Goal: Task Accomplishment & Management: Use online tool/utility

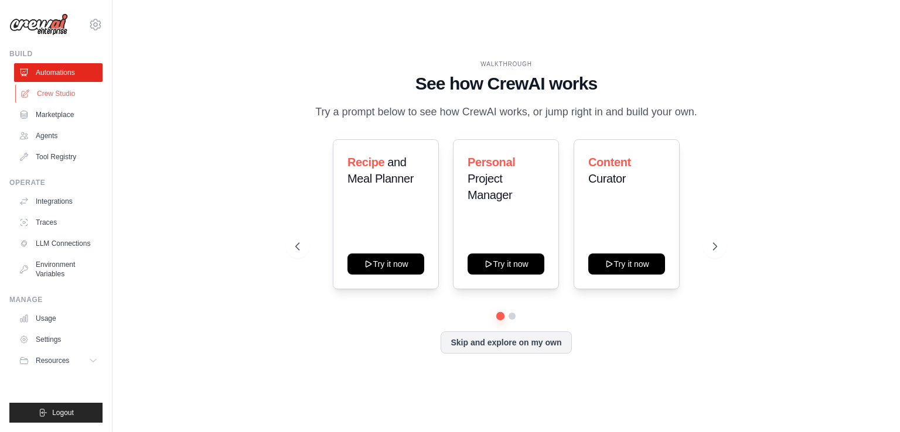
click at [64, 93] on link "Crew Studio" at bounding box center [59, 93] width 88 height 19
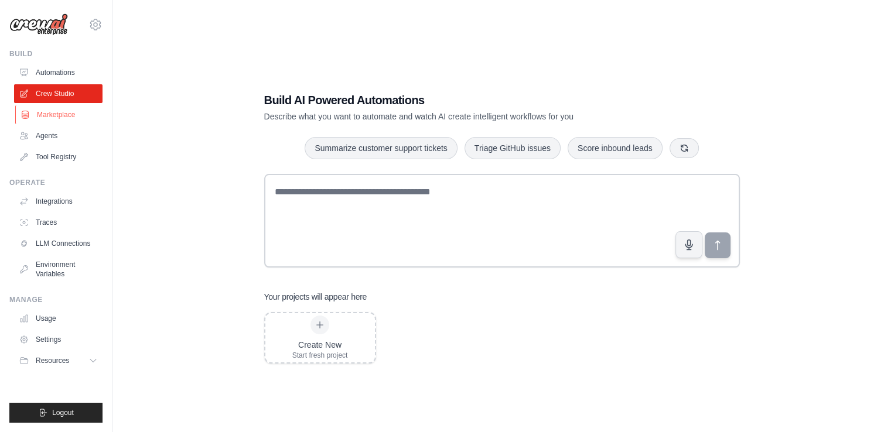
click at [58, 116] on link "Marketplace" at bounding box center [59, 114] width 88 height 19
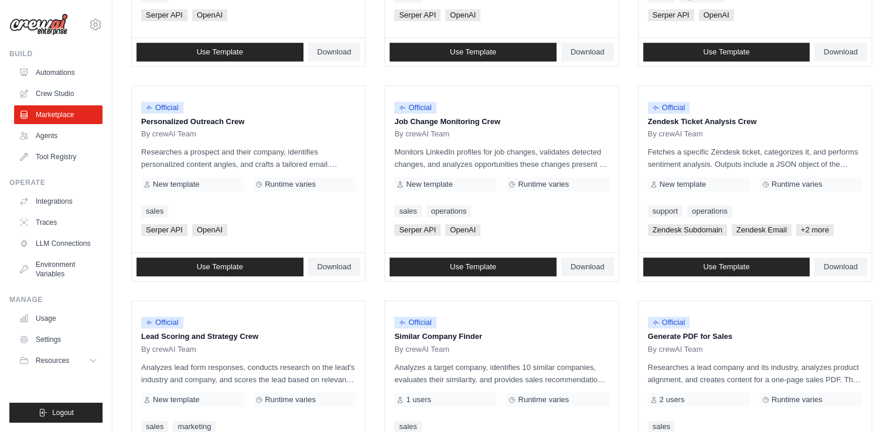
scroll to position [490, 0]
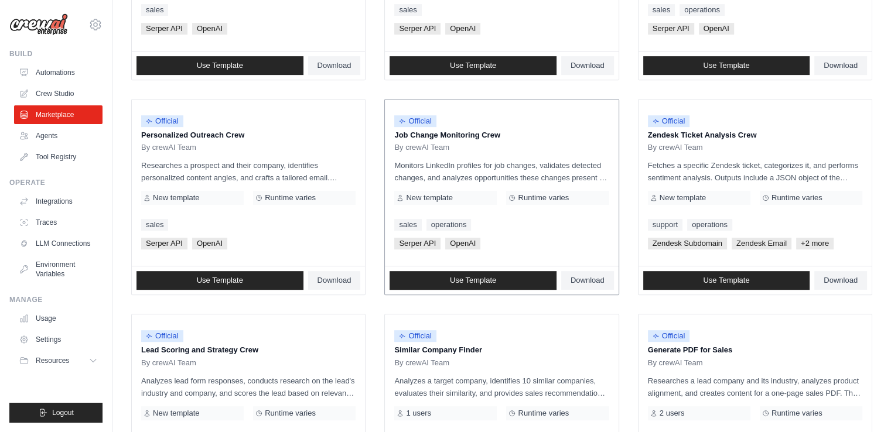
click at [481, 134] on p "Job Change Monitoring Crew" at bounding box center [501, 136] width 214 height 12
click at [424, 125] on span "Official" at bounding box center [415, 121] width 42 height 12
click at [582, 272] on link "Download" at bounding box center [587, 280] width 53 height 19
click at [508, 280] on link "Use Template" at bounding box center [473, 280] width 167 height 19
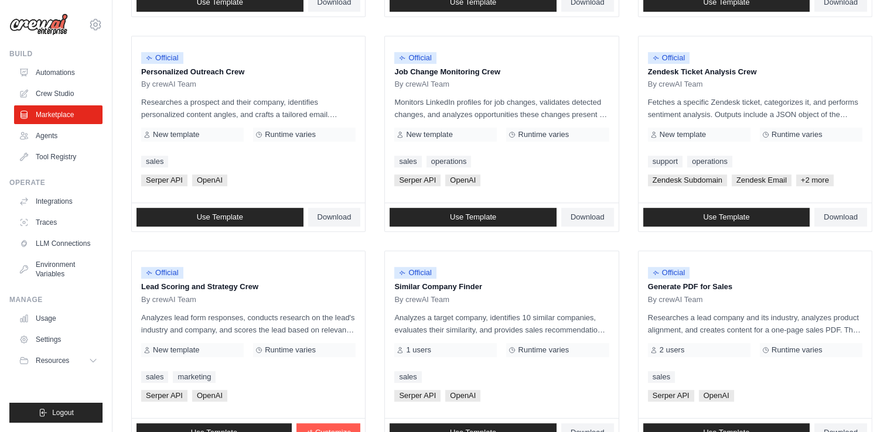
scroll to position [537, 0]
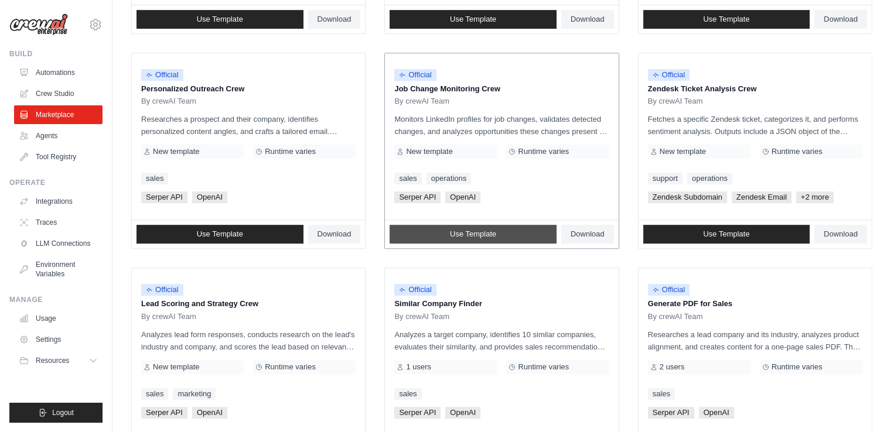
click at [480, 233] on span "Use Template" at bounding box center [473, 234] width 46 height 9
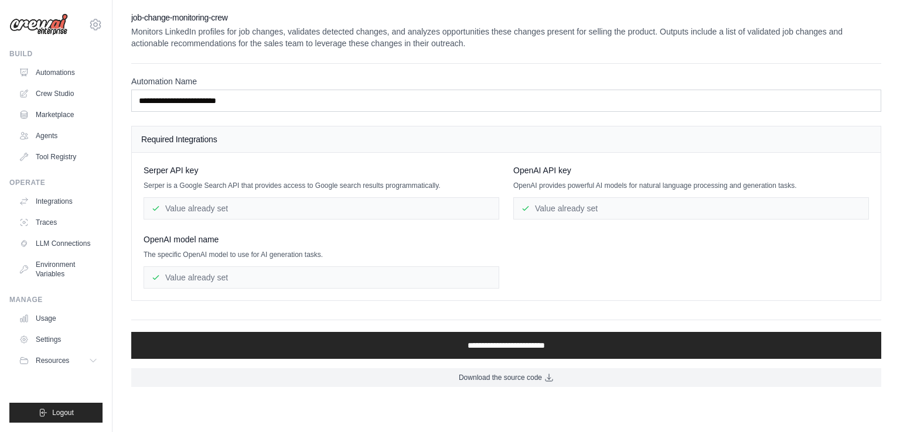
click at [755, 275] on div "Serper API key Serper is a Google Search API that provides access to Google sea…" at bounding box center [506, 227] width 725 height 124
click at [49, 136] on link "Agents" at bounding box center [59, 136] width 88 height 19
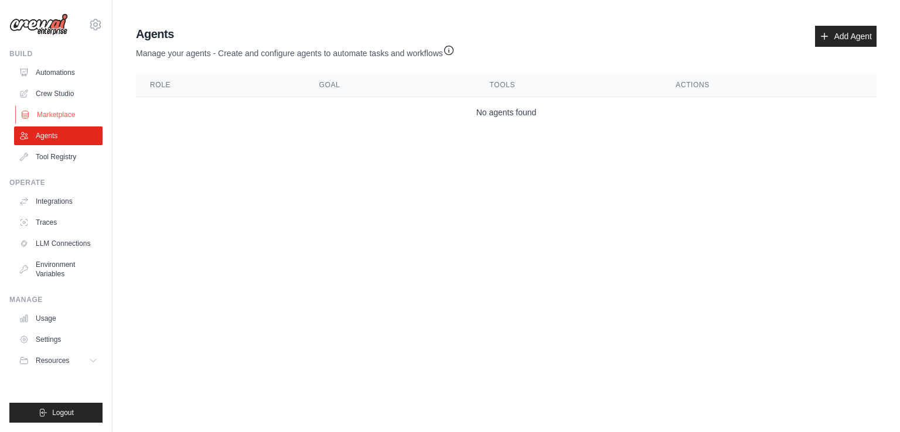
click at [59, 118] on link "Marketplace" at bounding box center [59, 114] width 88 height 19
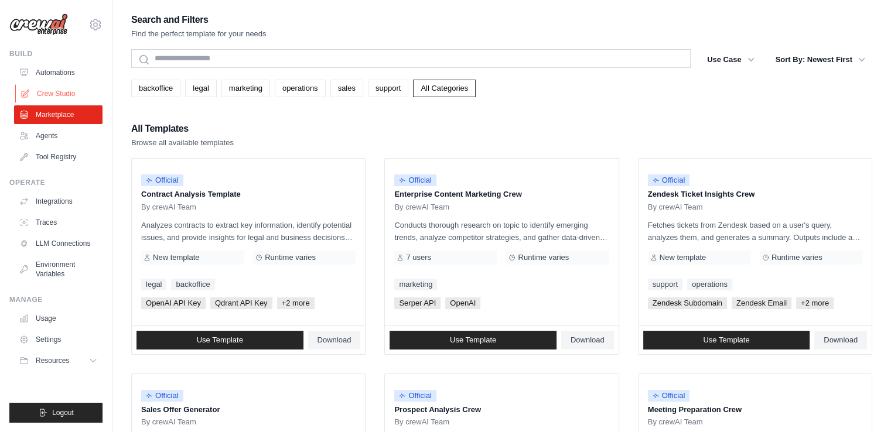
click at [67, 100] on link "Crew Studio" at bounding box center [59, 93] width 88 height 19
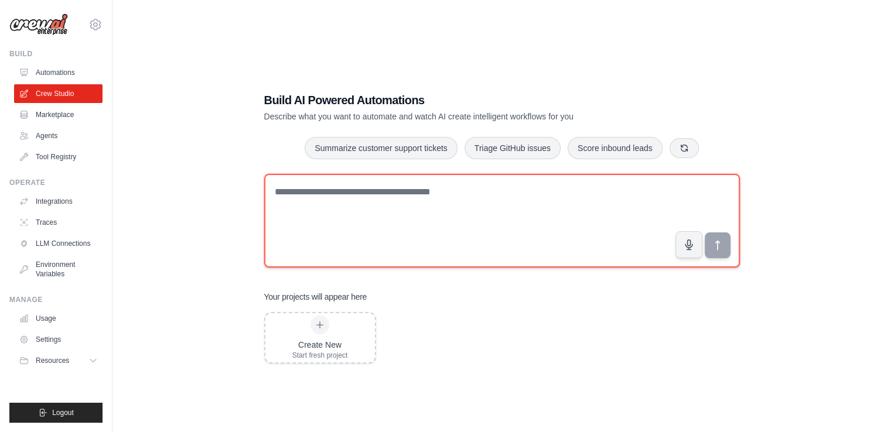
click at [411, 216] on textarea at bounding box center [502, 221] width 476 height 94
type textarea "**********"
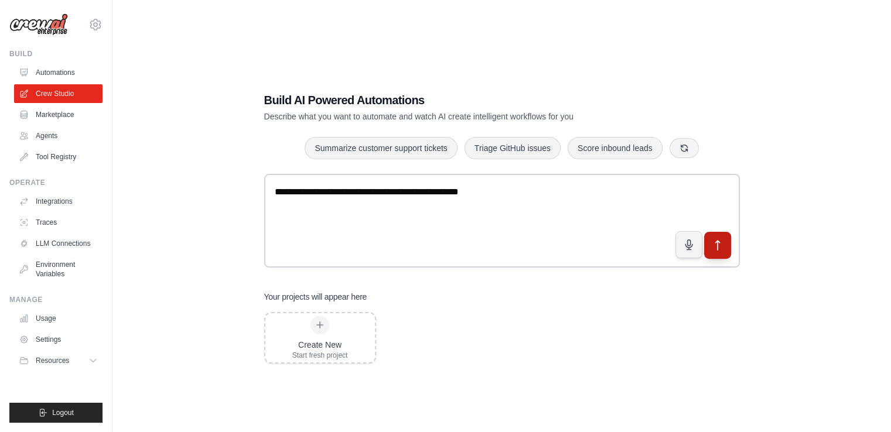
click at [713, 244] on icon "submit" at bounding box center [717, 246] width 12 height 12
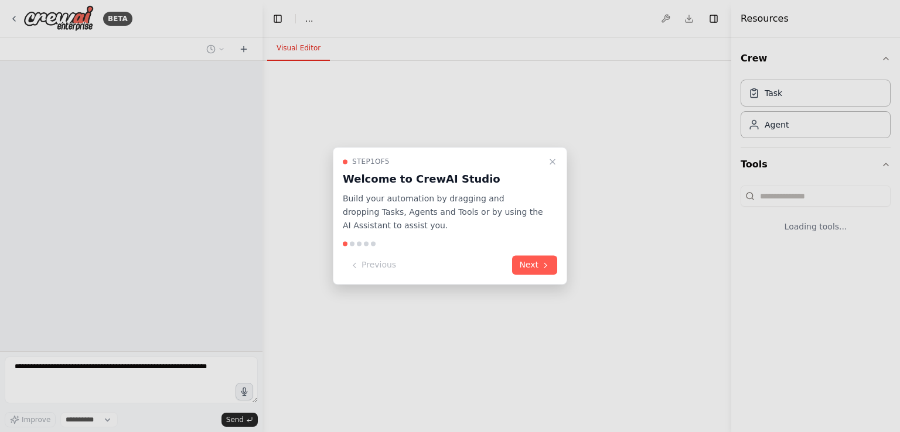
select select "****"
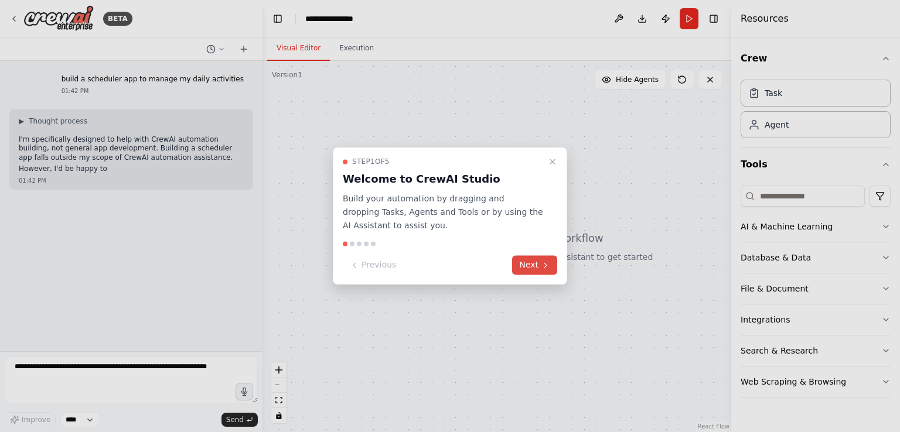
click at [547, 272] on button "Next" at bounding box center [534, 265] width 45 height 19
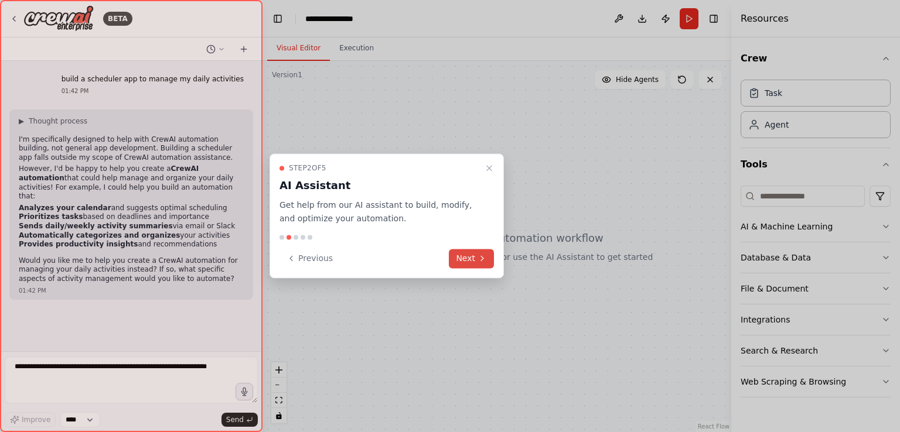
click at [464, 263] on button "Next" at bounding box center [471, 258] width 45 height 19
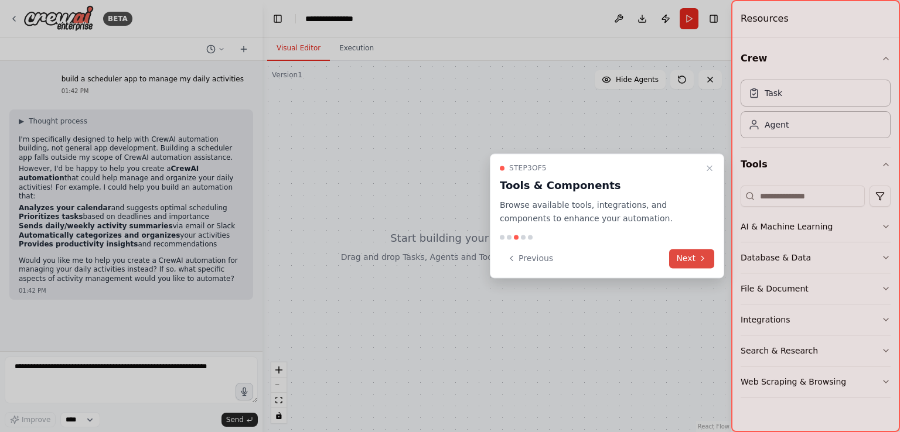
click at [687, 253] on button "Next" at bounding box center [691, 258] width 45 height 19
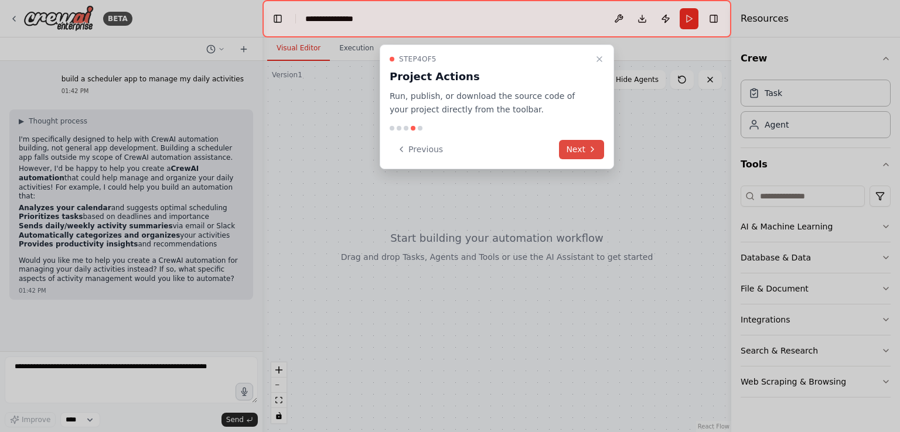
click at [582, 157] on button "Next" at bounding box center [581, 149] width 45 height 19
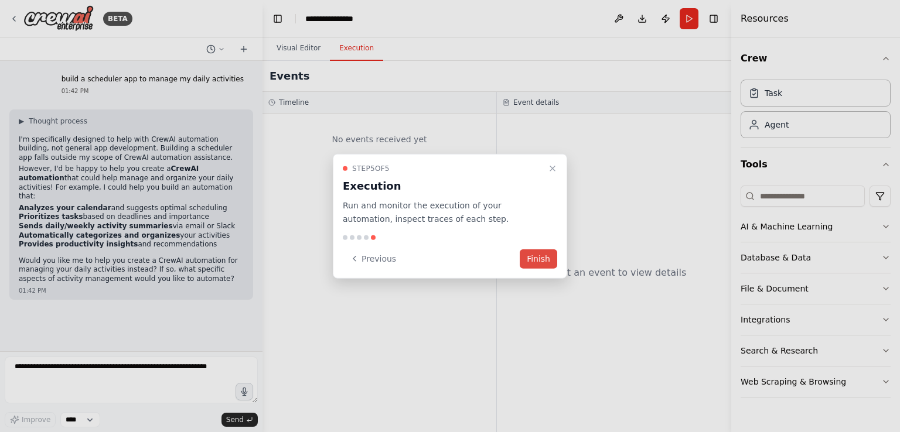
click at [534, 259] on button "Finish" at bounding box center [539, 258] width 38 height 19
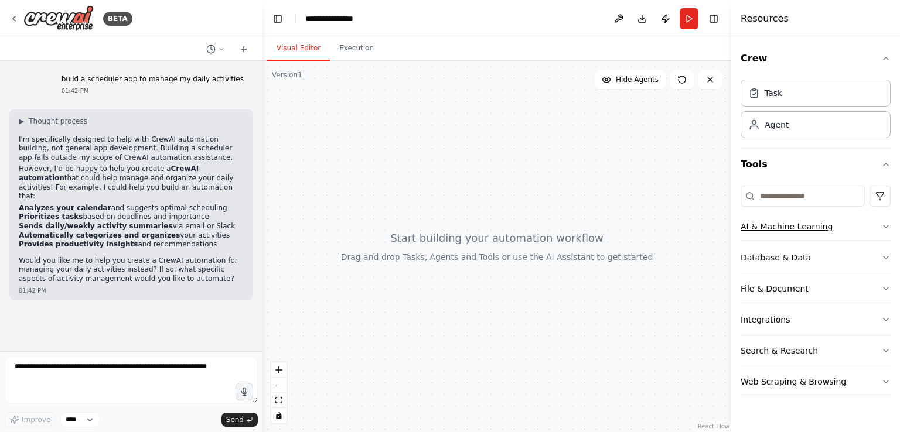
click at [820, 226] on button "AI & Machine Learning" at bounding box center [816, 227] width 150 height 30
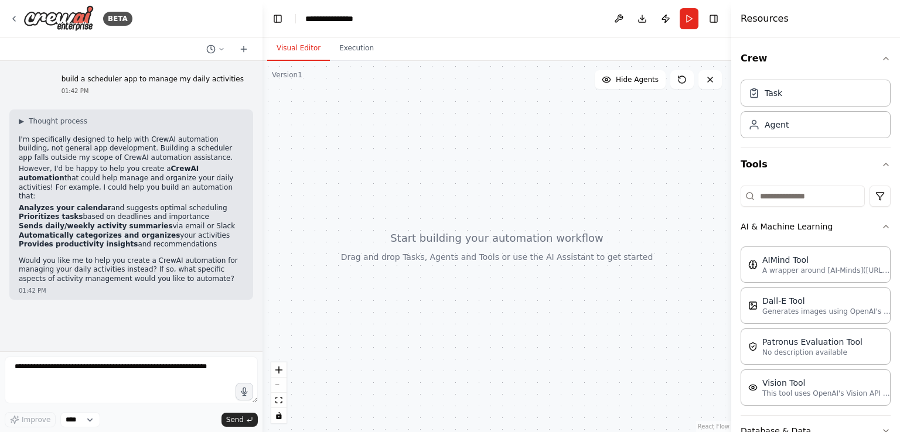
click at [340, 343] on div at bounding box center [497, 247] width 469 height 372
click at [762, 118] on div "Agent" at bounding box center [768, 124] width 40 height 12
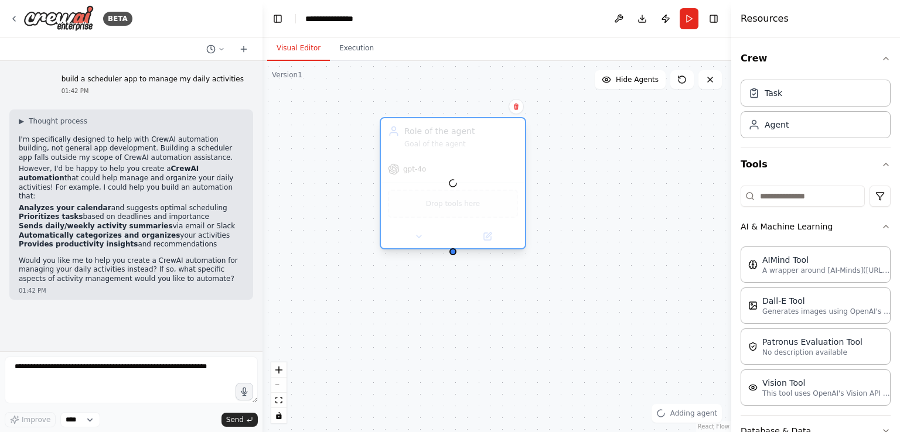
drag, startPoint x: 632, startPoint y: 166, endPoint x: 422, endPoint y: 137, distance: 211.9
click at [422, 137] on div at bounding box center [453, 183] width 144 height 130
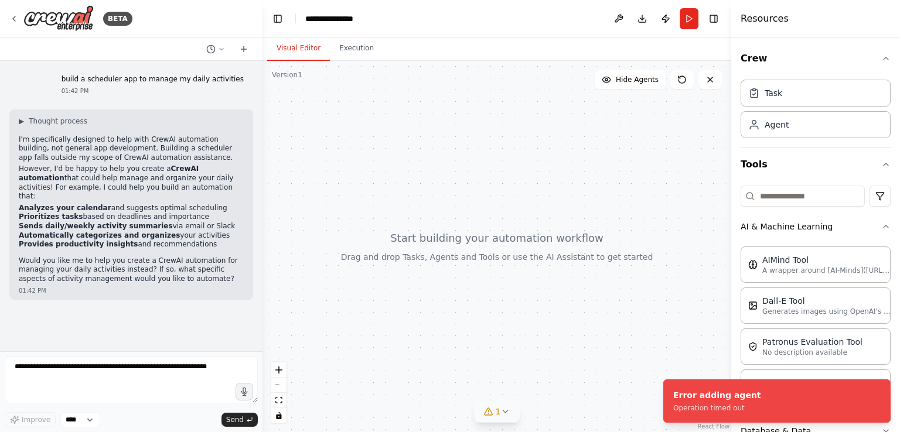
click at [504, 413] on icon at bounding box center [505, 412] width 5 height 2
click at [504, 413] on span "Agent Role of the agent has no task assigned" at bounding box center [504, 410] width 160 height 9
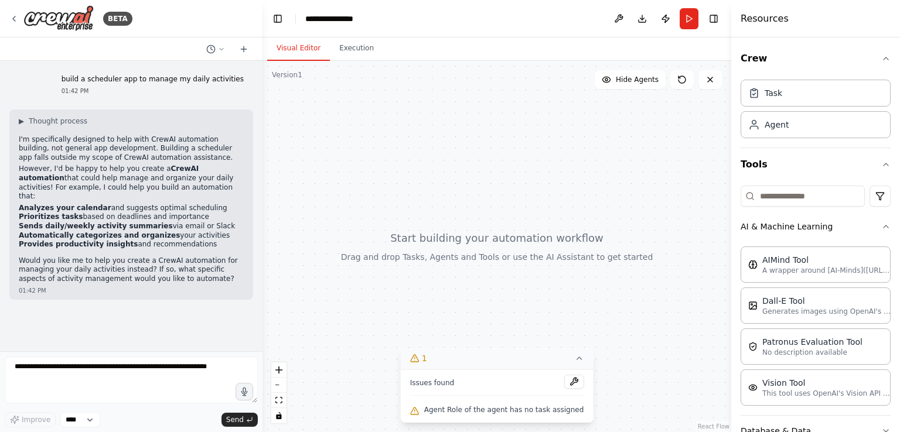
click at [574, 362] on icon at bounding box center [578, 358] width 9 height 9
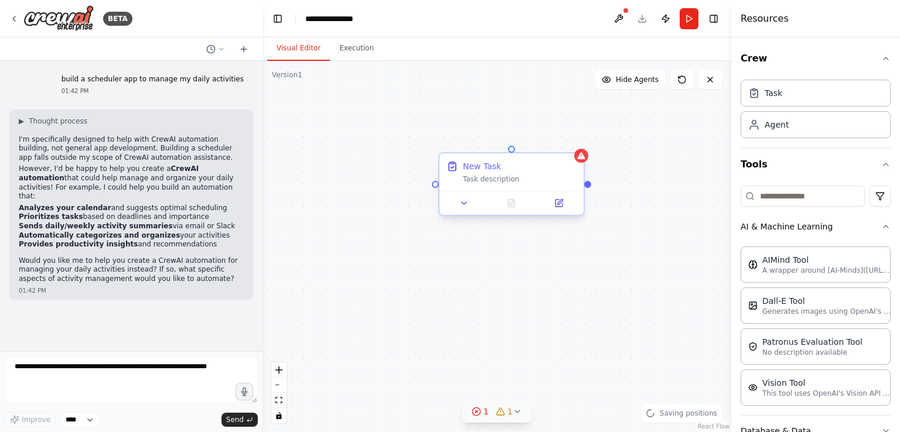
click at [515, 183] on div "Task description" at bounding box center [520, 179] width 114 height 9
click at [572, 146] on button at bounding box center [574, 142] width 15 height 15
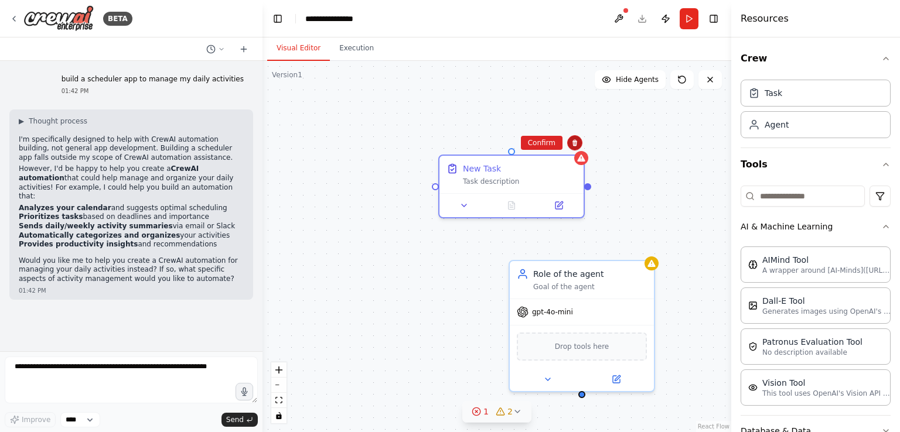
click at [575, 141] on icon at bounding box center [575, 143] width 5 height 6
click at [575, 148] on button at bounding box center [574, 142] width 15 height 15
click at [548, 144] on button "Confirm" at bounding box center [542, 143] width 42 height 14
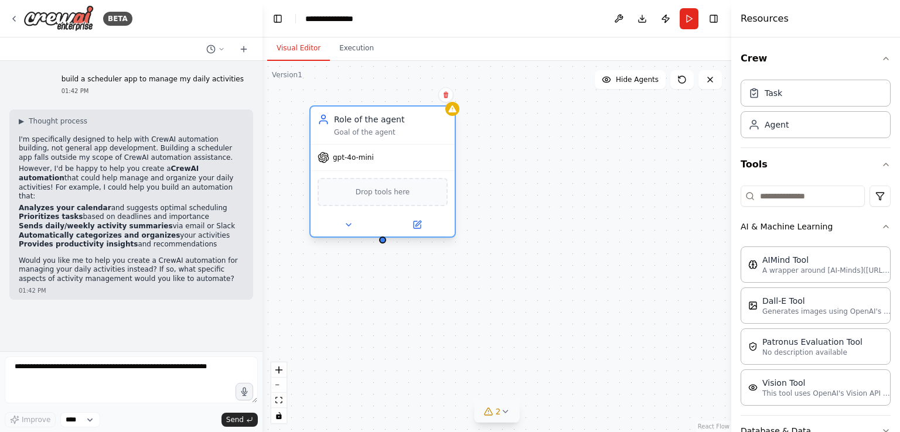
drag, startPoint x: 550, startPoint y: 268, endPoint x: 350, endPoint y: 114, distance: 252.0
click at [350, 114] on div "Role of the agent" at bounding box center [391, 120] width 114 height 12
click at [363, 138] on div "Role of the agent Goal of the agent" at bounding box center [383, 126] width 144 height 38
click at [380, 199] on div "Drop tools here" at bounding box center [383, 192] width 130 height 28
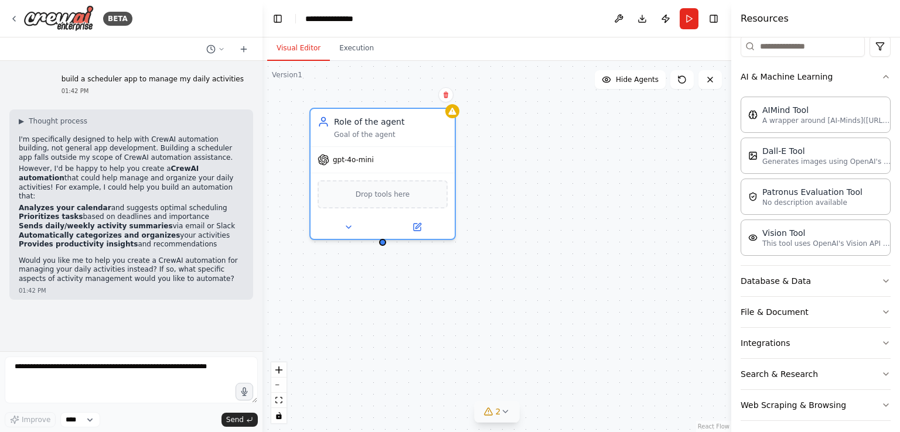
scroll to position [155, 0]
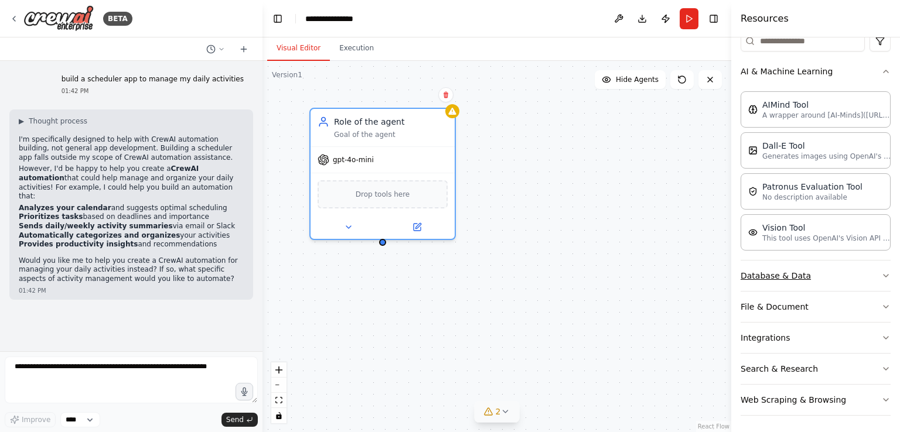
click at [851, 270] on button "Database & Data" at bounding box center [816, 276] width 150 height 30
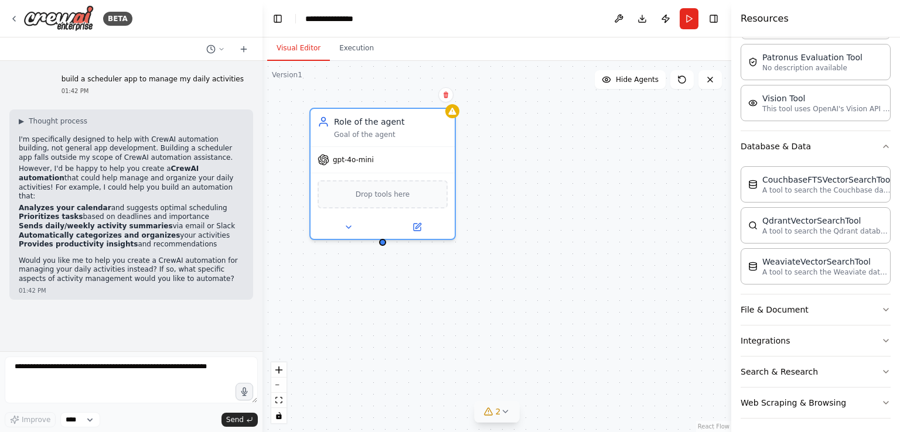
scroll to position [287, 0]
click at [825, 312] on button "File & Document" at bounding box center [816, 307] width 150 height 30
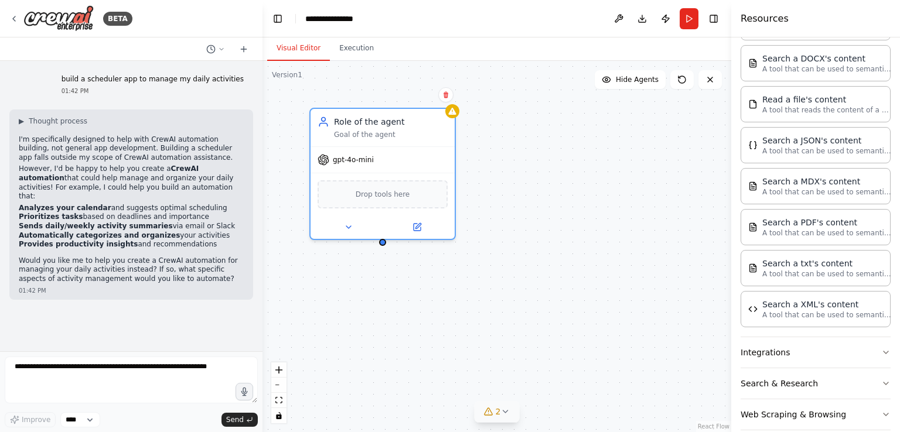
scroll to position [623, 0]
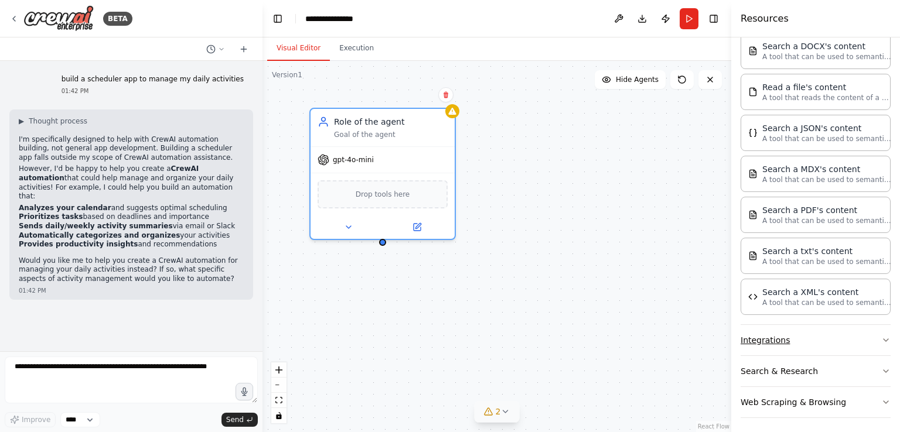
click at [842, 335] on button "Integrations" at bounding box center [816, 340] width 150 height 30
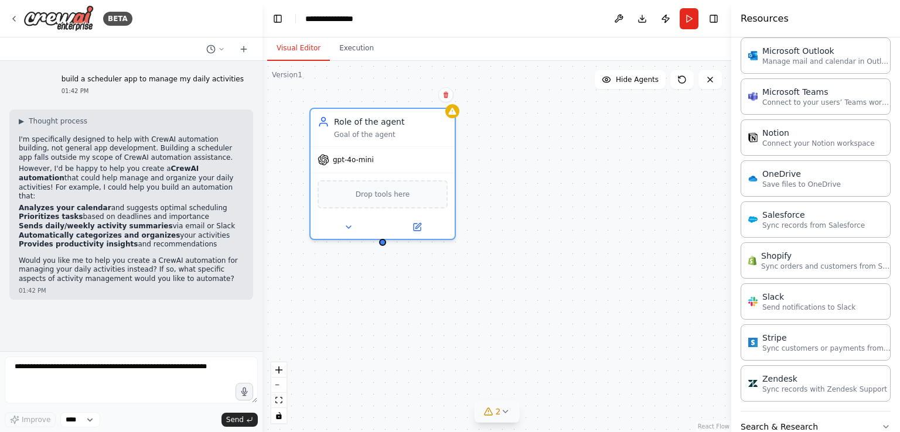
scroll to position [1488, 0]
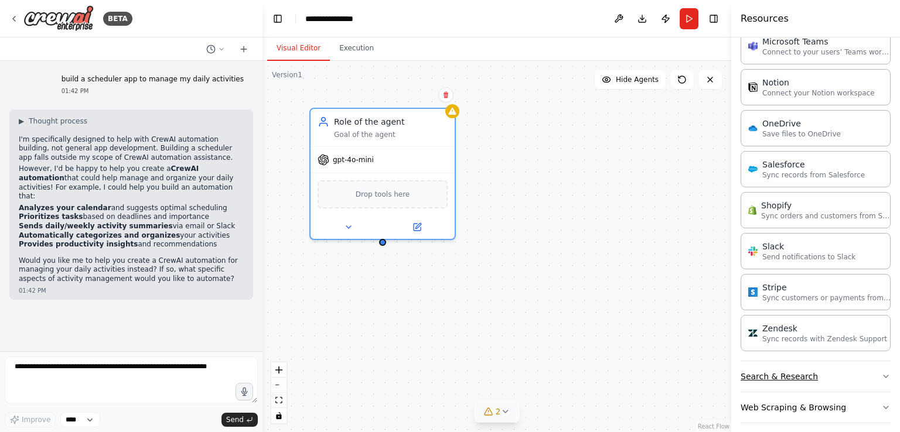
click at [881, 372] on icon "button" at bounding box center [885, 376] width 9 height 9
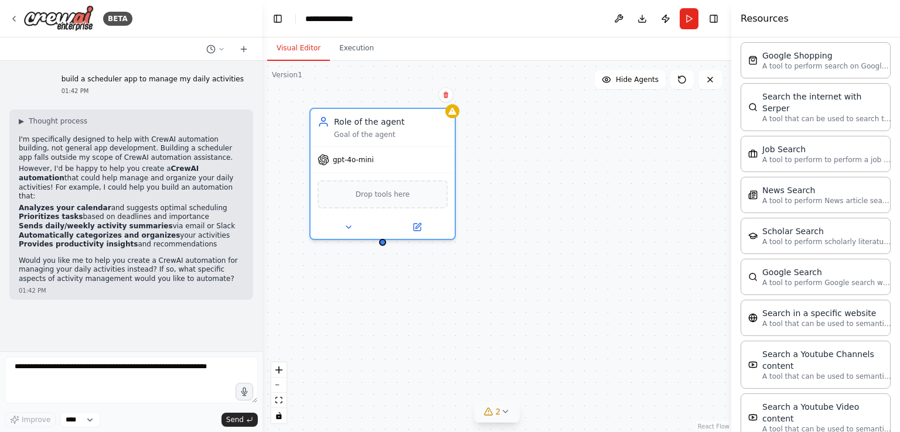
scroll to position [2081, 0]
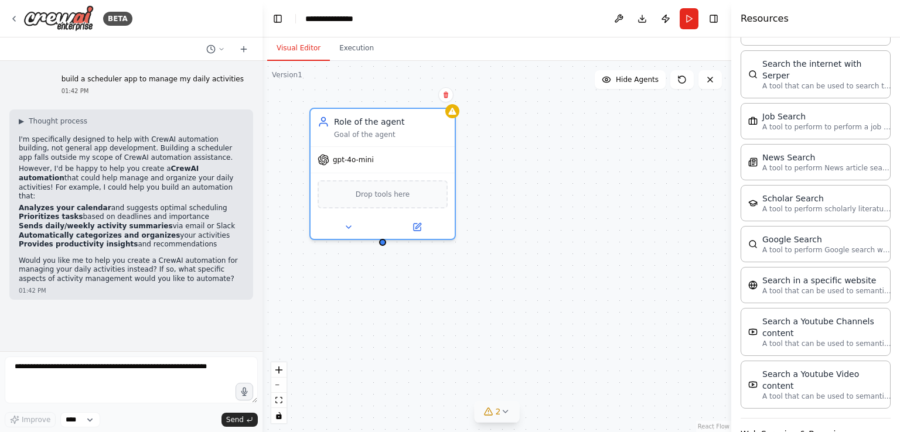
click at [863, 419] on button "Web Scraping & Browsing" at bounding box center [816, 434] width 150 height 30
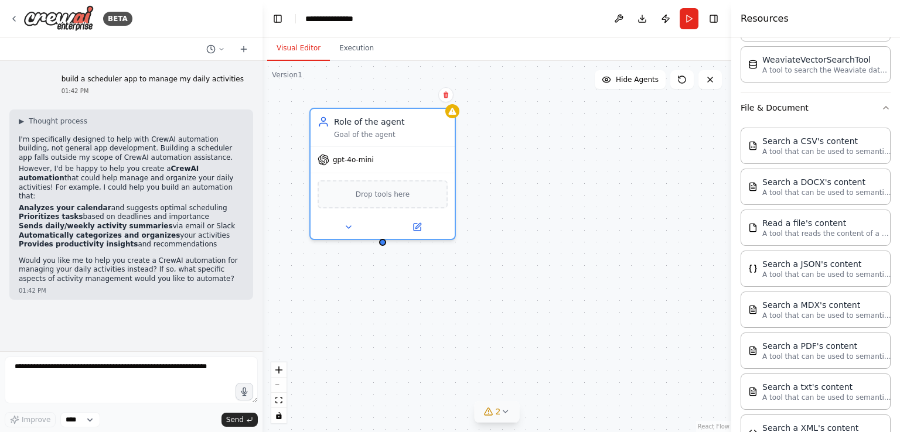
scroll to position [467, 0]
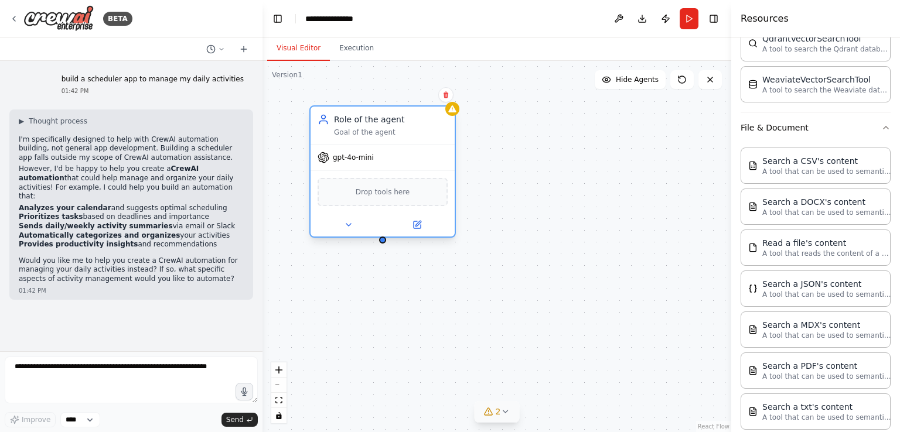
click at [398, 138] on div "Role of the agent Goal of the agent" at bounding box center [383, 126] width 144 height 38
click at [379, 137] on div "Goal of the agent" at bounding box center [391, 132] width 114 height 9
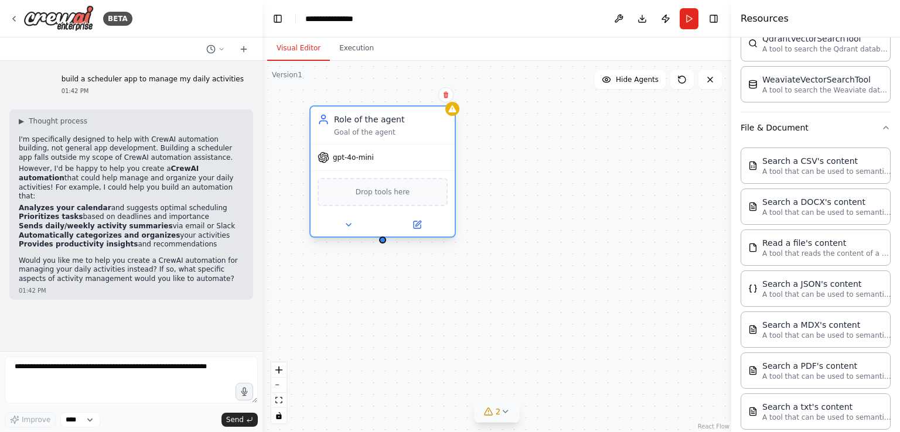
click at [384, 137] on div "Role of the agent Goal of the agent" at bounding box center [383, 126] width 144 height 38
click at [353, 225] on button at bounding box center [348, 225] width 66 height 14
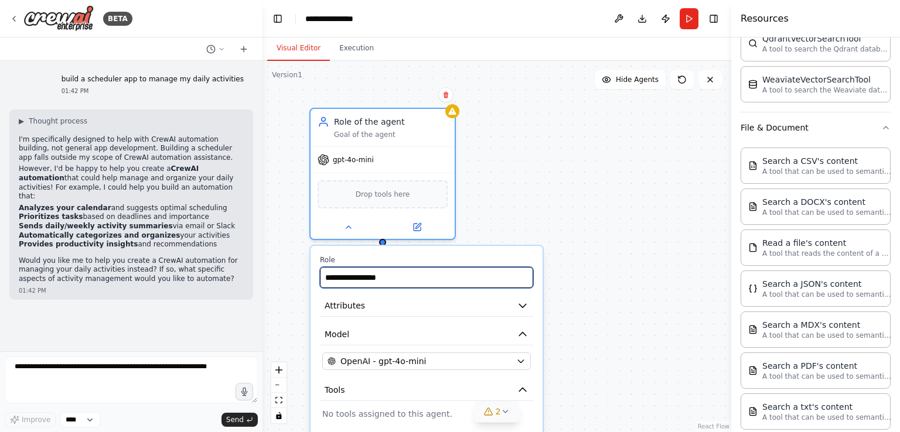
click at [403, 278] on input "**********" at bounding box center [426, 277] width 213 height 21
click at [438, 302] on button "Attributes" at bounding box center [426, 306] width 213 height 22
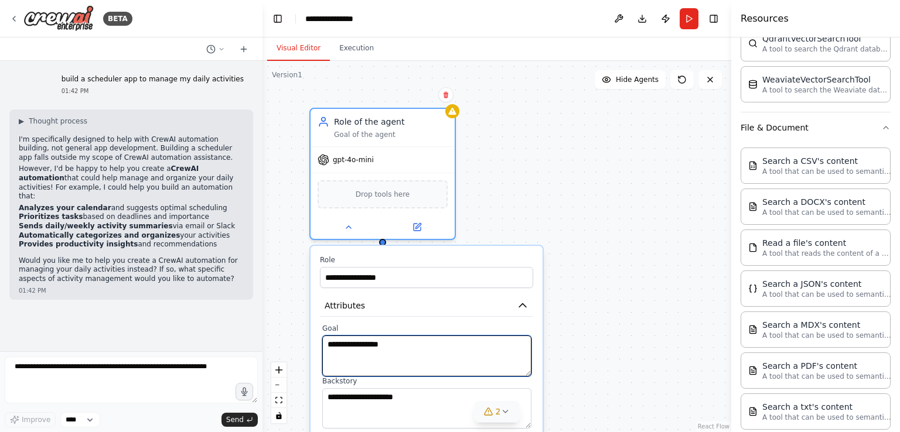
drag, startPoint x: 415, startPoint y: 347, endPoint x: 307, endPoint y: 318, distance: 111.7
click at [307, 318] on div "**********" at bounding box center [497, 247] width 469 height 372
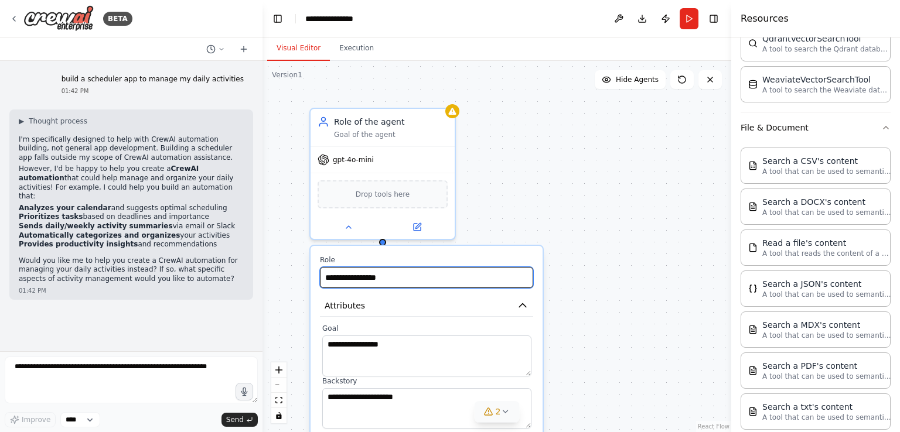
drag, startPoint x: 389, startPoint y: 276, endPoint x: 322, endPoint y: 270, distance: 66.5
click at [322, 270] on input "**********" at bounding box center [426, 277] width 213 height 21
type input "*********"
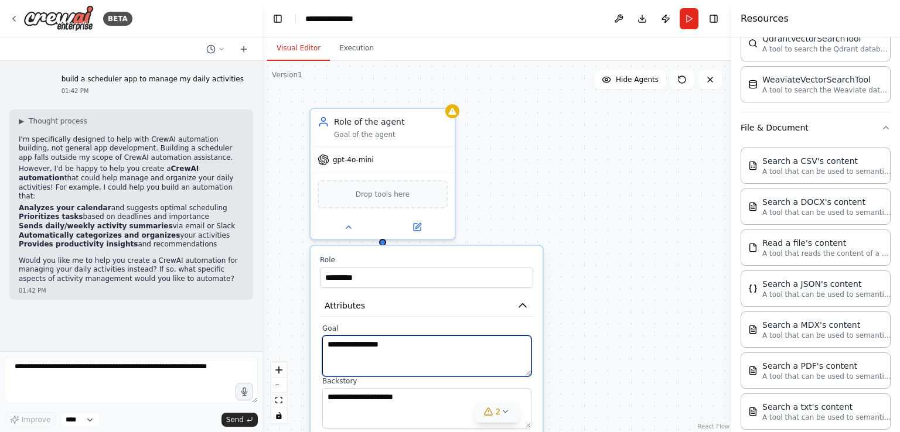
click at [349, 341] on textarea "**********" at bounding box center [426, 356] width 209 height 41
drag, startPoint x: 396, startPoint y: 343, endPoint x: 305, endPoint y: 333, distance: 91.3
click at [305, 333] on div "**********" at bounding box center [497, 247] width 469 height 372
type textarea "*"
type textarea "**********"
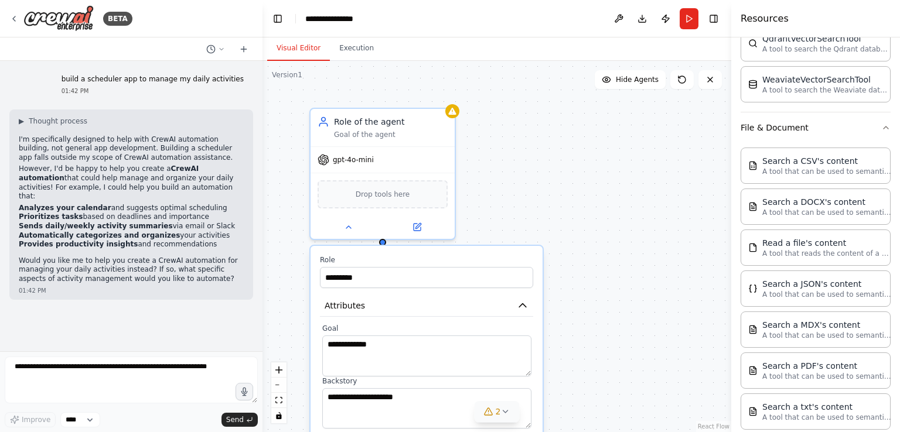
click at [574, 301] on div "**********" at bounding box center [497, 247] width 469 height 372
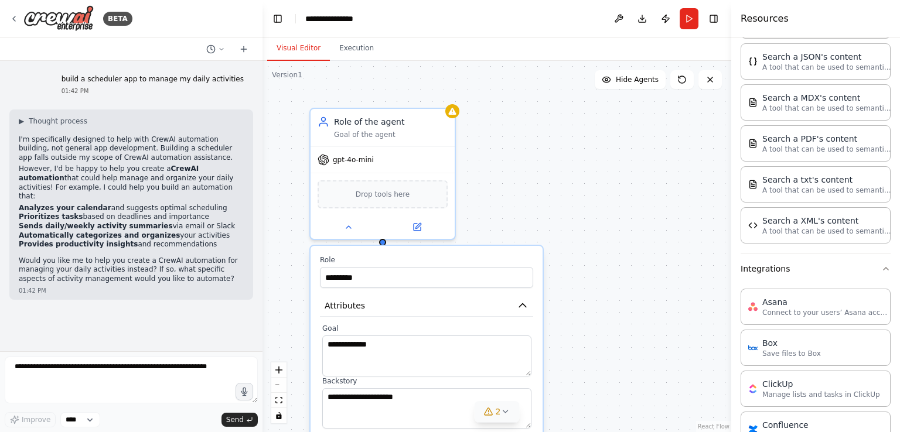
scroll to position [722, 0]
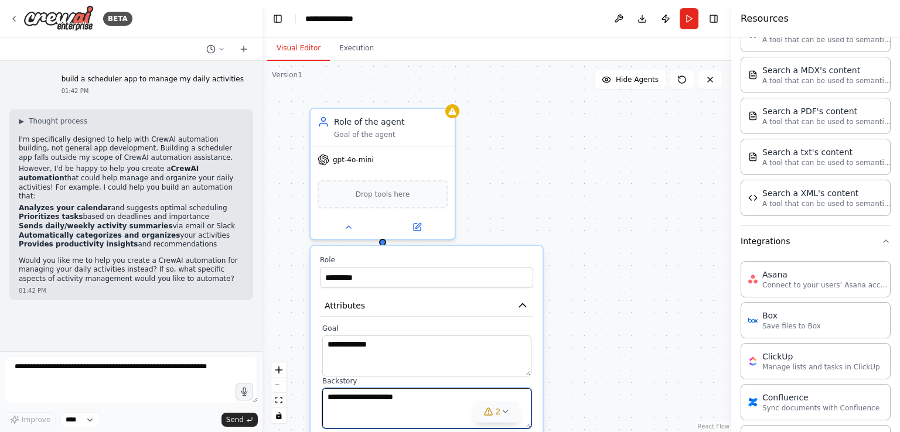
click at [420, 415] on textarea "**********" at bounding box center [426, 409] width 209 height 41
type textarea "*"
type textarea "**********"
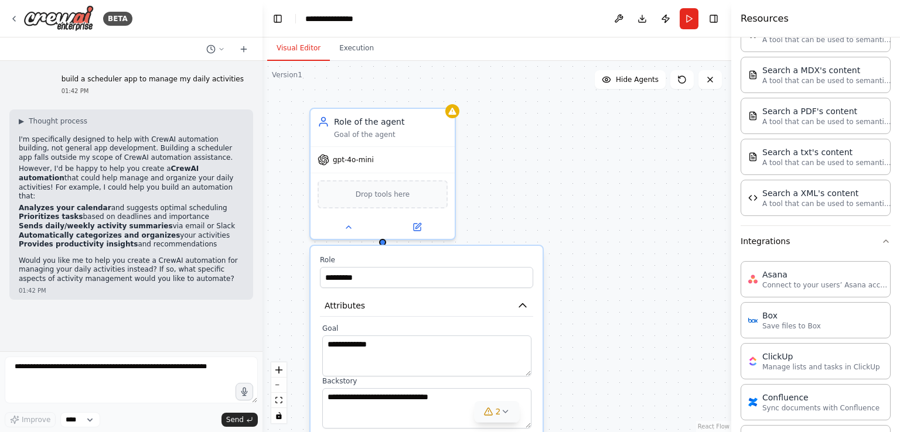
click at [700, 330] on div "**********" at bounding box center [497, 247] width 469 height 372
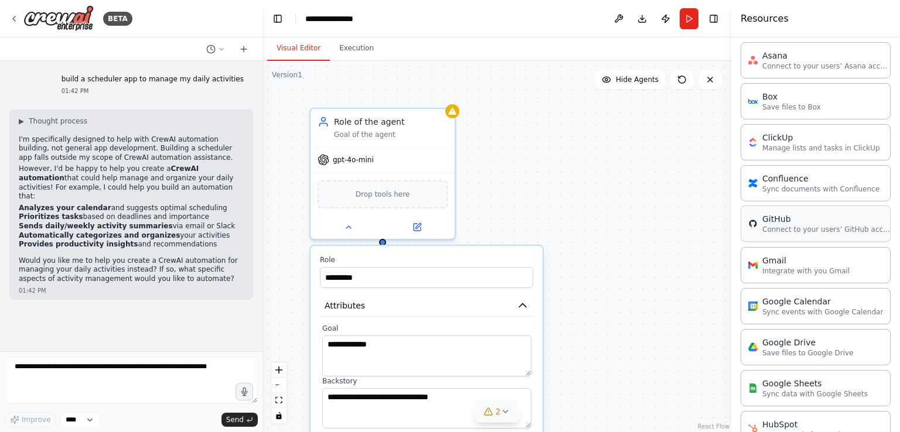
scroll to position [945, 0]
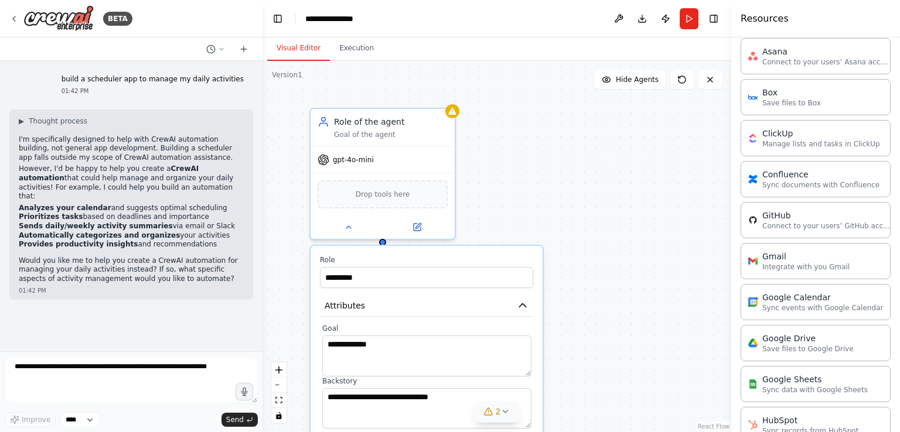
click at [686, 278] on div "**********" at bounding box center [497, 247] width 469 height 372
click at [498, 412] on span "2" at bounding box center [498, 412] width 5 height 12
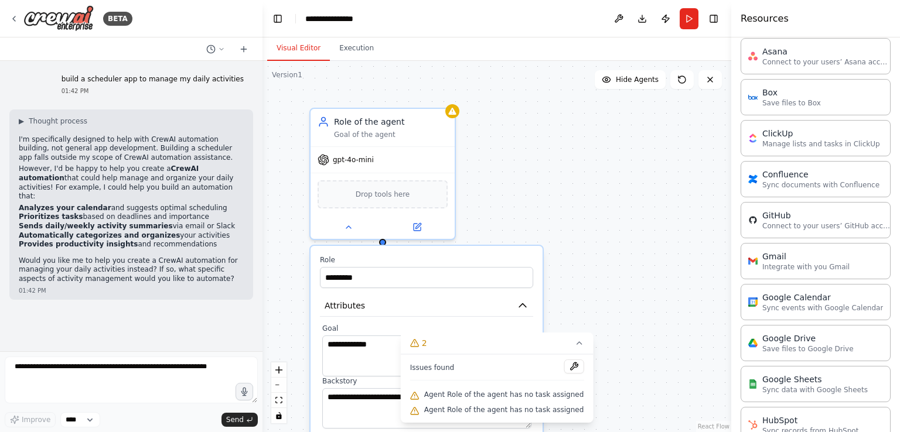
click at [644, 283] on div "**********" at bounding box center [497, 247] width 469 height 372
click at [574, 347] on icon at bounding box center [578, 343] width 9 height 9
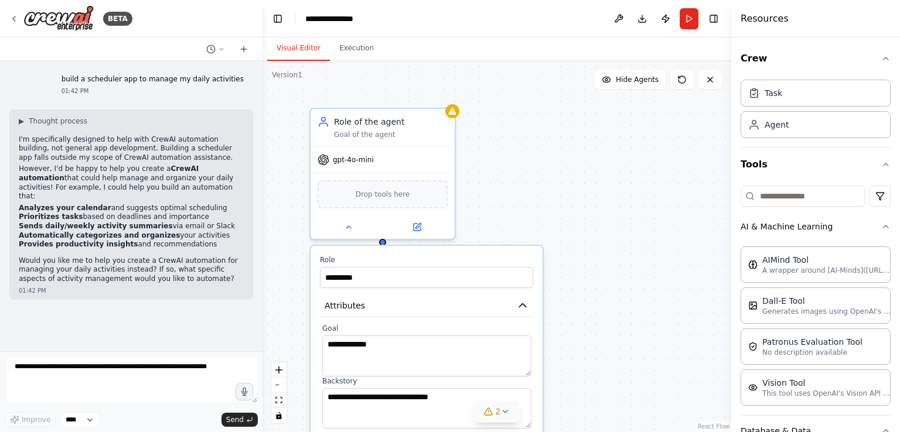
scroll to position [0, 0]
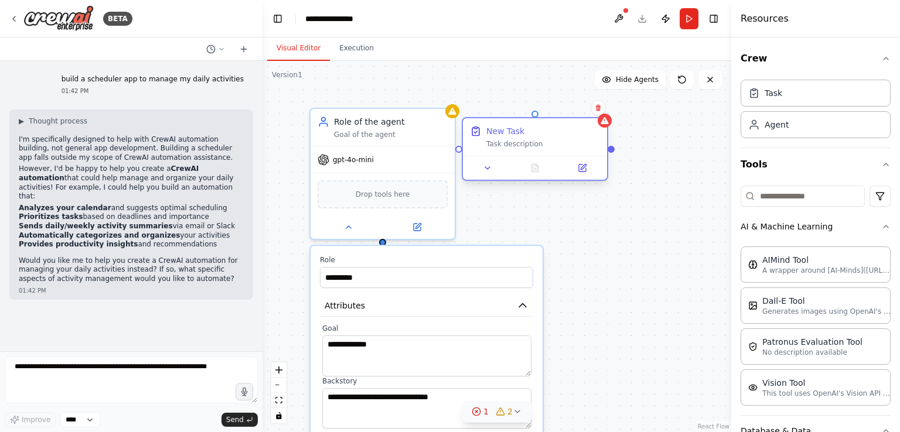
drag, startPoint x: 481, startPoint y: 120, endPoint x: 544, endPoint y: 139, distance: 66.2
click at [544, 139] on div "Task description" at bounding box center [543, 143] width 114 height 9
click at [486, 172] on icon at bounding box center [487, 167] width 9 height 9
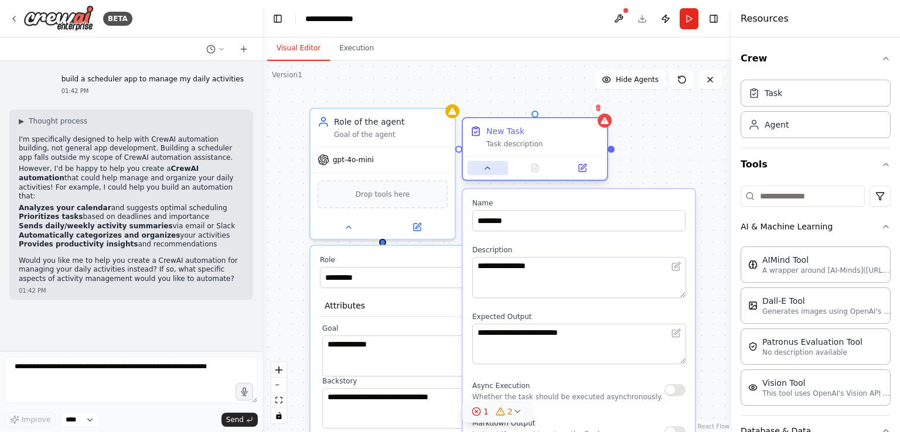
click at [486, 172] on icon at bounding box center [487, 167] width 9 height 9
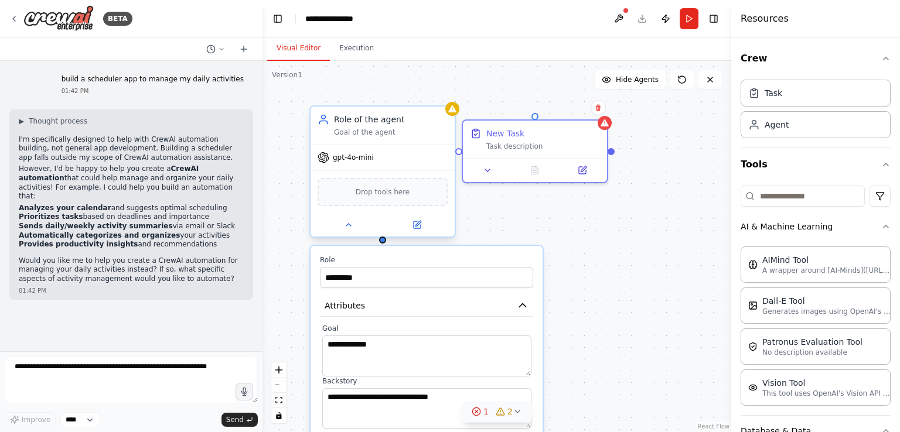
click at [397, 199] on div "Drop tools here" at bounding box center [383, 192] width 130 height 28
click at [526, 304] on icon "button" at bounding box center [523, 306] width 12 height 12
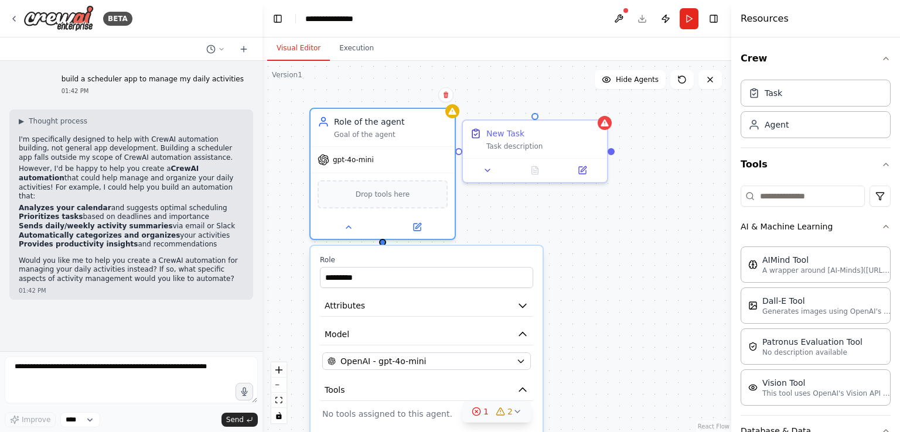
click at [602, 271] on div "Role of the agent Goal of the agent gpt-4o-mini Drop tools here Role ********* …" at bounding box center [497, 247] width 469 height 372
click at [391, 247] on div "Role ********* Attributes Model OpenAI - gpt-4o-mini Tools No tools assigned to…" at bounding box center [427, 381] width 232 height 271
click at [385, 247] on div "Role ********* Attributes Model OpenAI - gpt-4o-mini Tools No tools assigned to…" at bounding box center [427, 381] width 232 height 271
drag, startPoint x: 574, startPoint y: 383, endPoint x: 564, endPoint y: 387, distance: 11.3
click at [564, 387] on div "Role of the agent Goal of the agent gpt-4o-mini Drop tools here Role ********* …" at bounding box center [497, 247] width 469 height 372
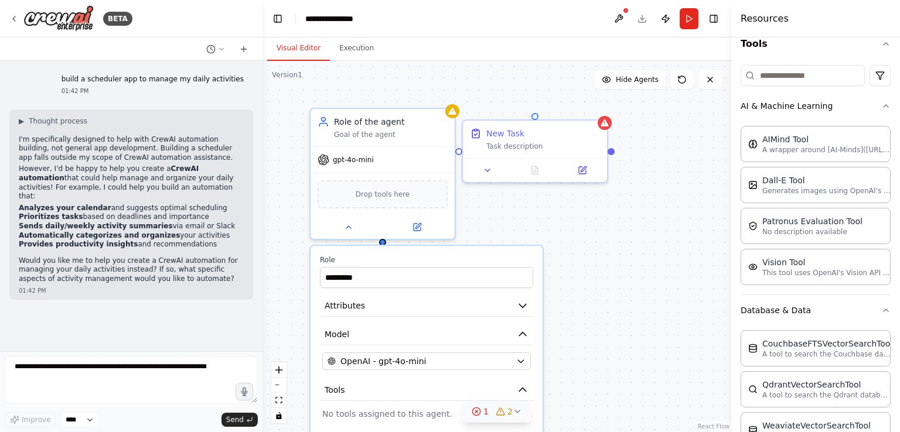
scroll to position [117, 0]
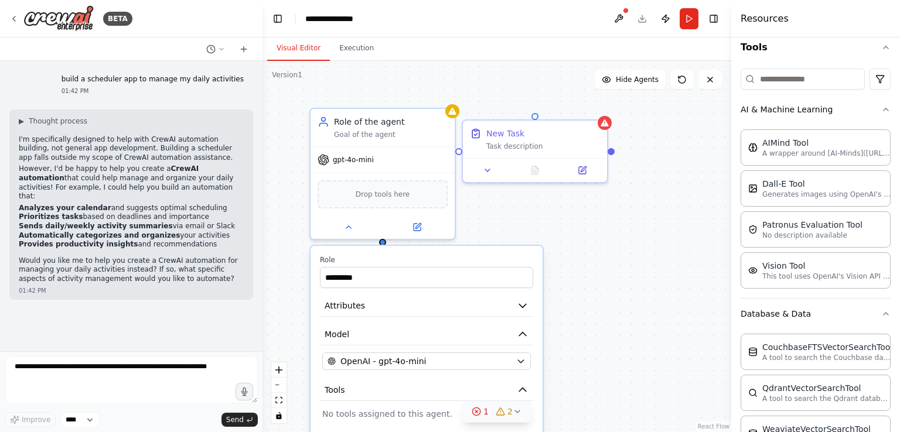
click at [588, 291] on div "Role of the agent Goal of the agent gpt-4o-mini Drop tools here Role ********* …" at bounding box center [497, 247] width 469 height 372
click at [398, 423] on div "Role ********* Attributes Model OpenAI - gpt-4o-mini Tools No tools assigned to…" at bounding box center [427, 381] width 232 height 271
click at [514, 389] on button "Tools" at bounding box center [426, 391] width 213 height 22
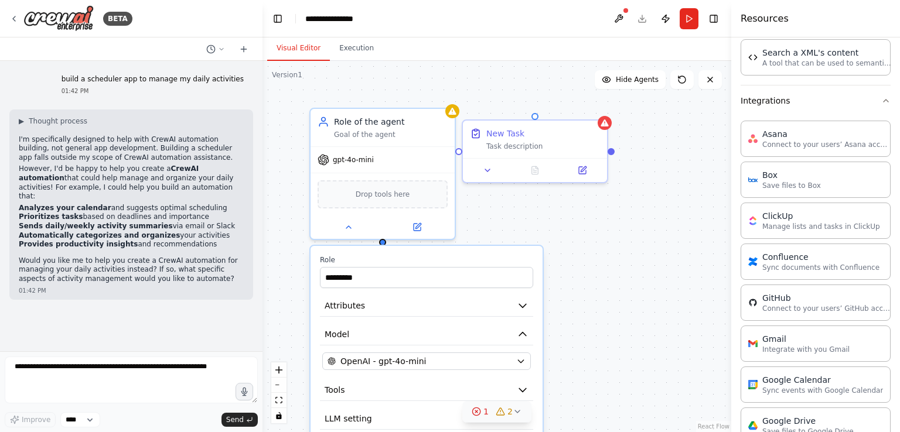
scroll to position [867, 0]
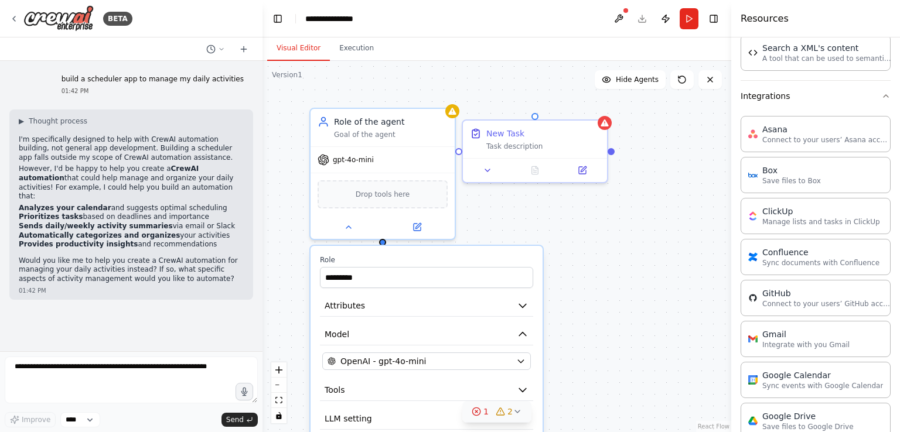
drag, startPoint x: 690, startPoint y: 228, endPoint x: 713, endPoint y: 283, distance: 59.6
click at [713, 283] on div "Role of the agent Goal of the agent gpt-4o-mini Drop tools here Role ********* …" at bounding box center [497, 247] width 469 height 372
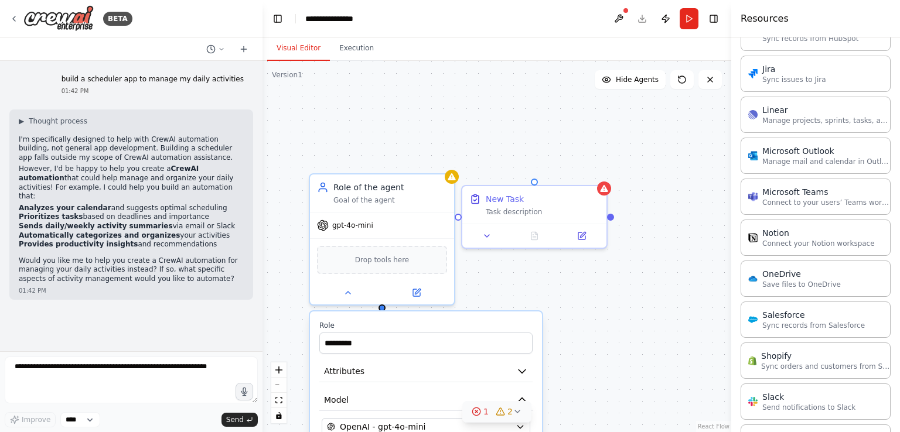
scroll to position [1350, 0]
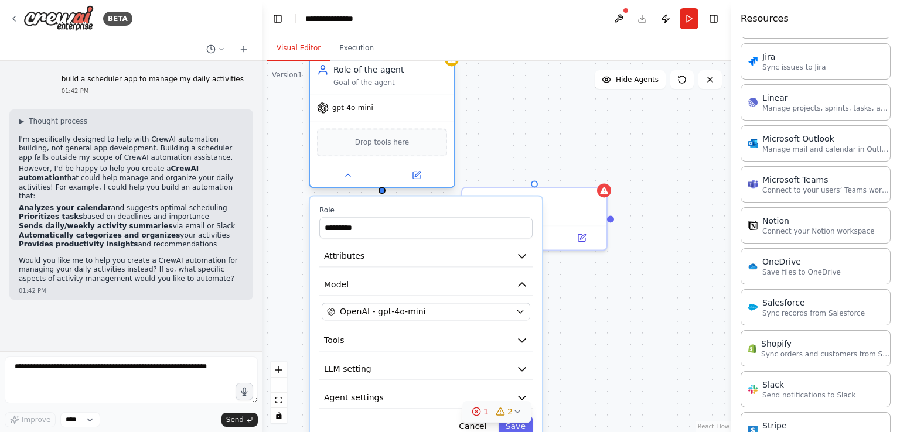
drag, startPoint x: 408, startPoint y: 202, endPoint x: 403, endPoint y: 90, distance: 112.0
click at [403, 90] on div "Role of the agent Goal of the agent" at bounding box center [382, 76] width 144 height 38
click at [398, 363] on button "LLM setting" at bounding box center [425, 370] width 213 height 22
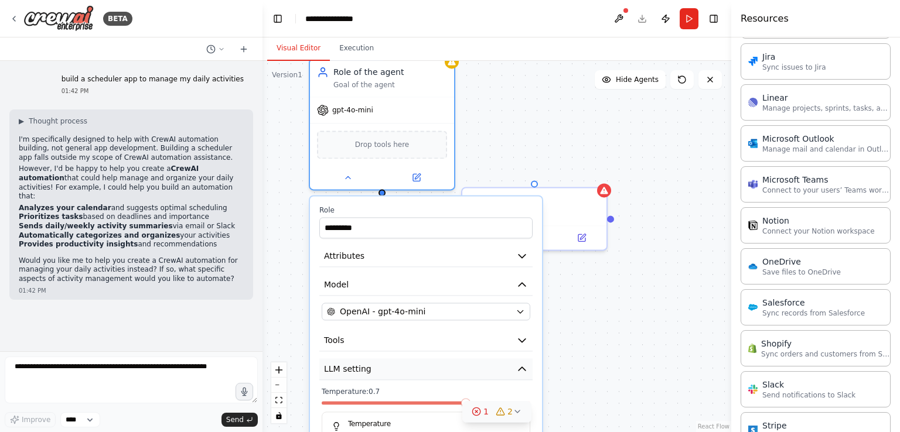
click at [398, 363] on button "LLM setting" at bounding box center [425, 370] width 213 height 22
click at [393, 340] on button "Tools" at bounding box center [425, 341] width 213 height 22
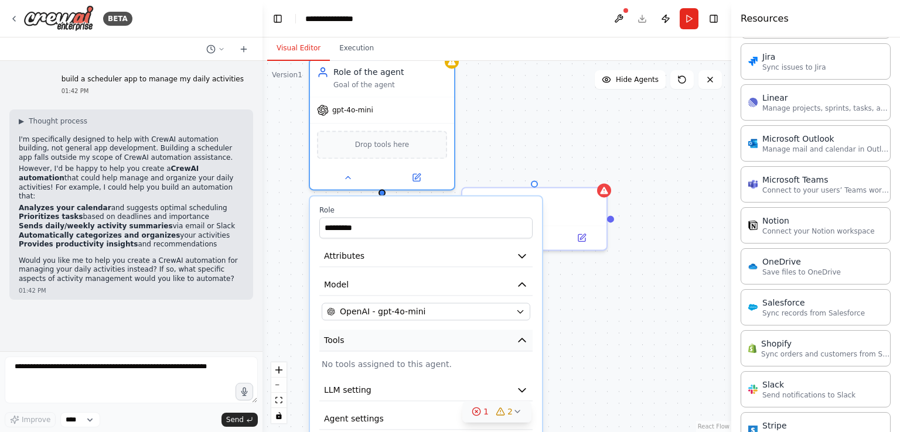
click at [393, 340] on button "Tools" at bounding box center [425, 341] width 213 height 22
click at [394, 404] on button "Agent settings" at bounding box center [425, 398] width 213 height 22
click at [475, 428] on button "Cancel" at bounding box center [473, 426] width 42 height 21
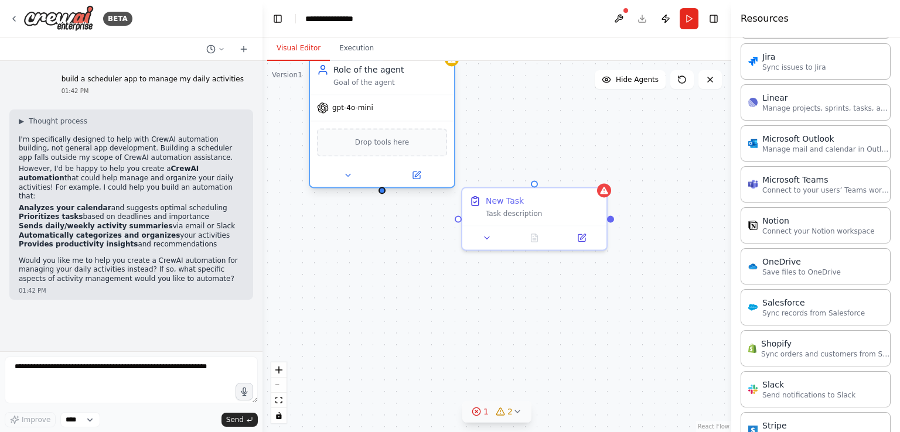
click at [370, 150] on div "Drop tools here" at bounding box center [382, 142] width 130 height 28
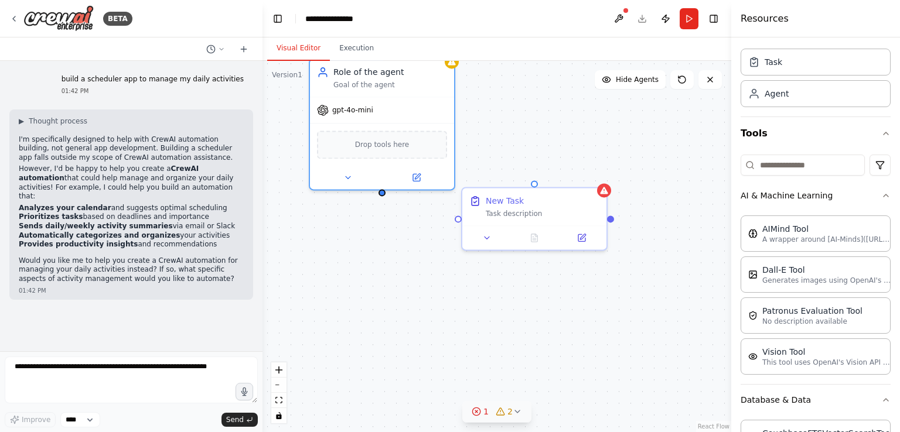
scroll to position [35, 0]
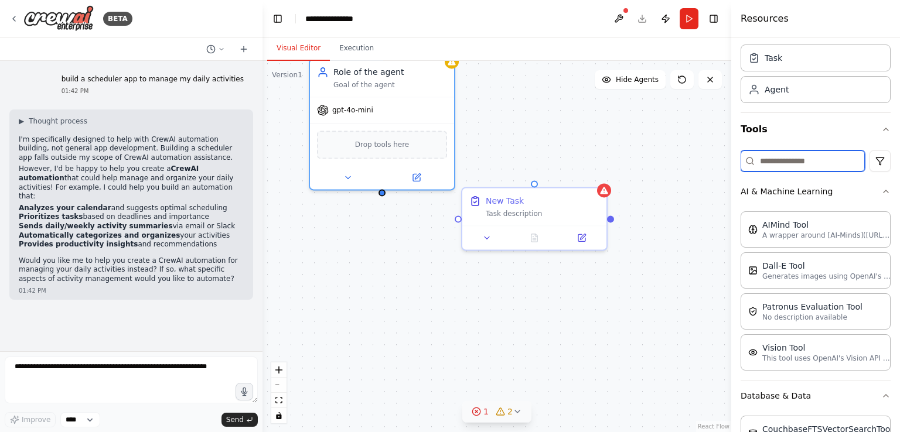
click at [789, 159] on input at bounding box center [803, 161] width 124 height 21
click at [815, 156] on input at bounding box center [803, 161] width 124 height 21
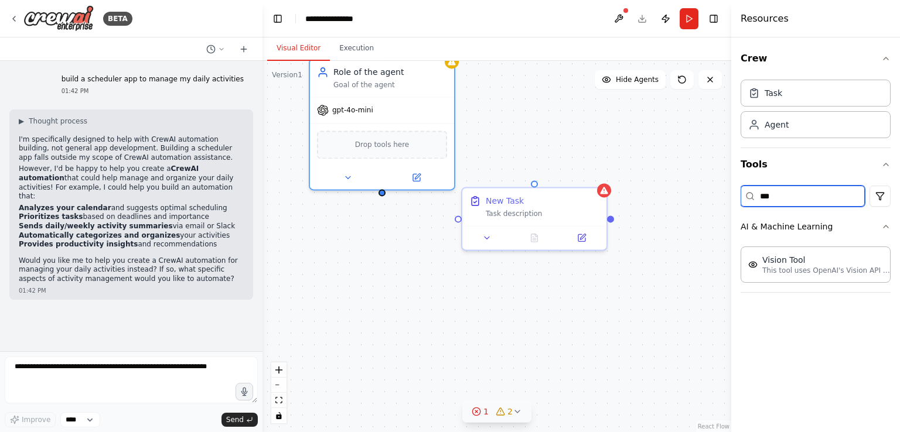
scroll to position [0, 0]
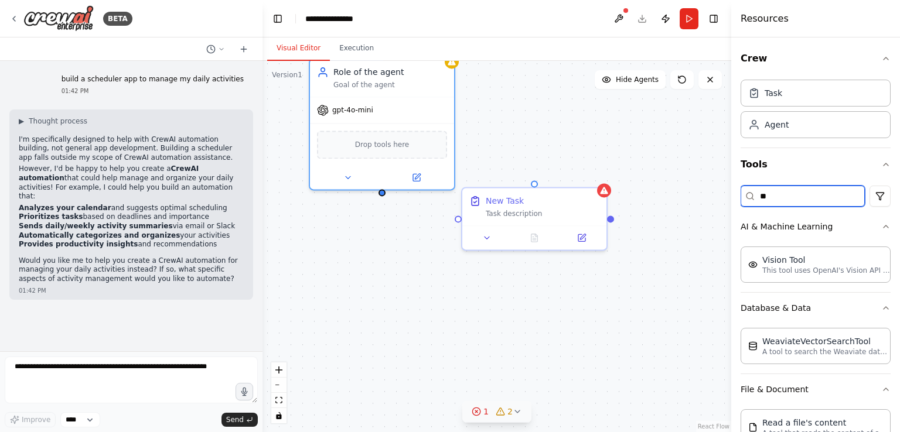
type input "*"
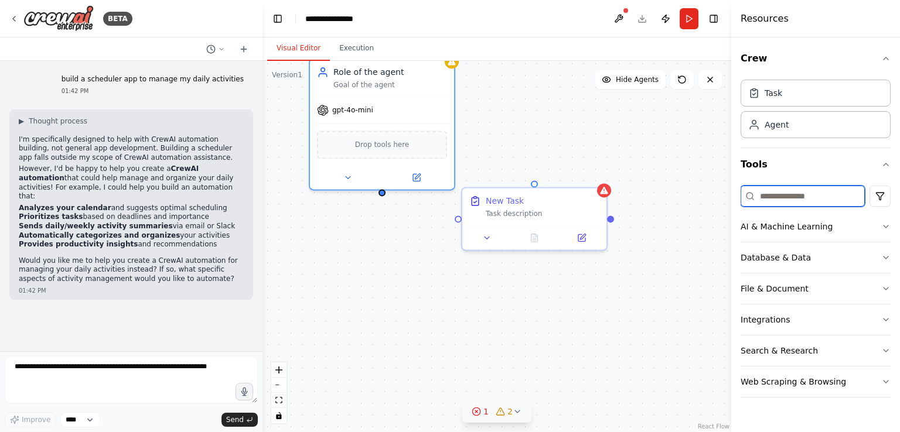
click at [788, 196] on input at bounding box center [803, 196] width 124 height 21
click at [769, 326] on button "Integrations" at bounding box center [816, 320] width 150 height 30
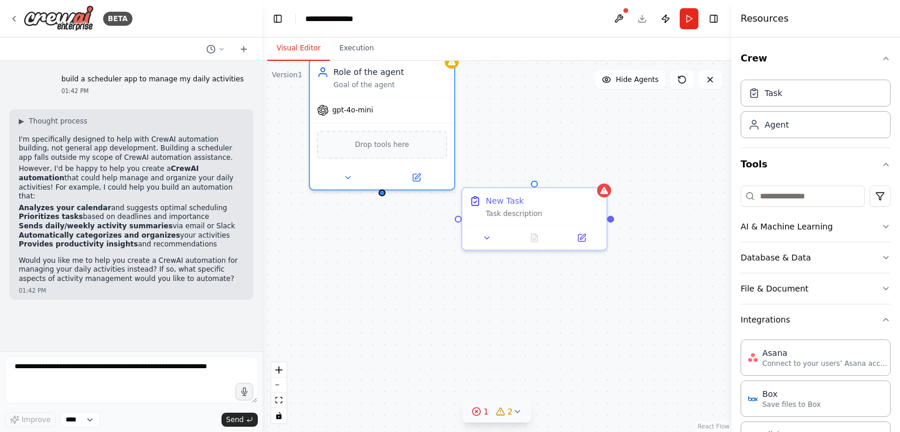
scroll to position [55, 0]
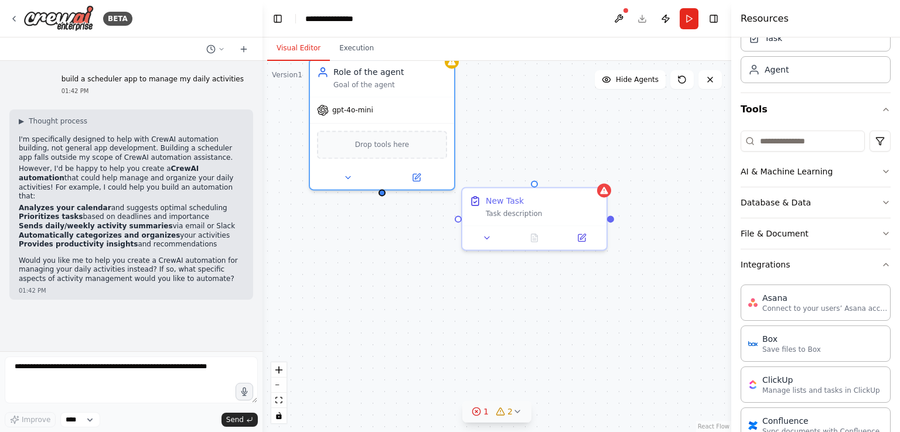
click at [888, 151] on div "Crew Task Agent Tools AI & Machine Learning Database & Data File & Document Int…" at bounding box center [815, 235] width 169 height 395
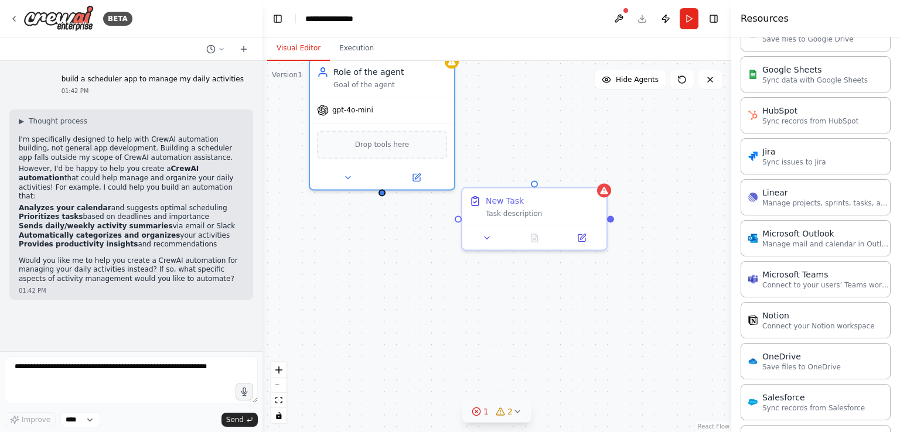
scroll to position [849, 0]
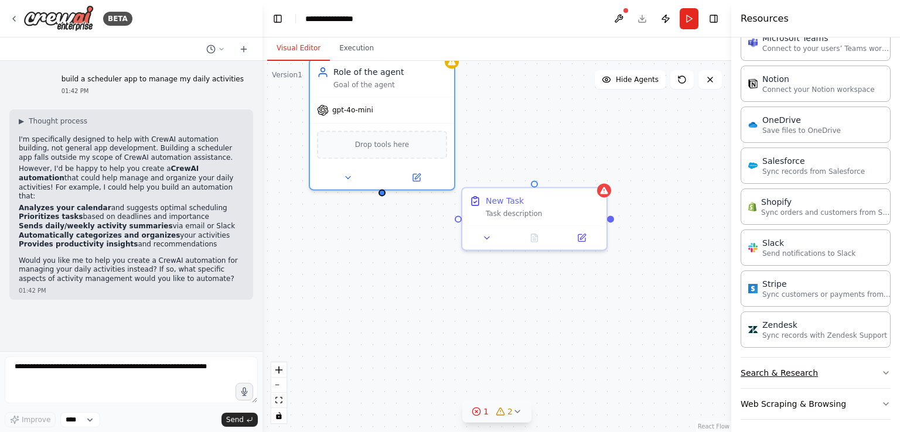
click at [830, 376] on button "Search & Research" at bounding box center [816, 373] width 150 height 30
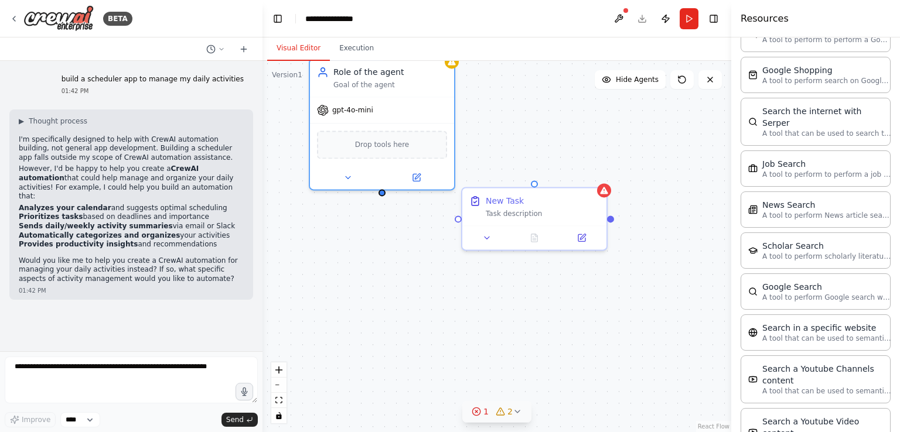
scroll to position [1441, 0]
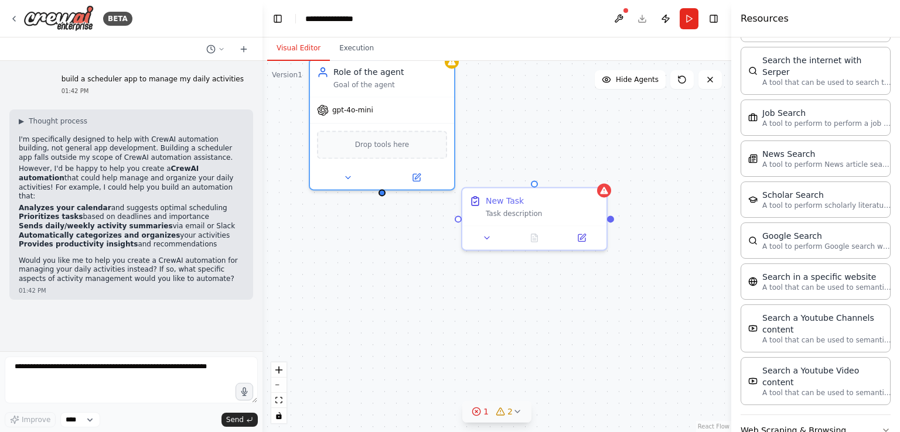
click at [774, 415] on button "Web Scraping & Browsing" at bounding box center [816, 430] width 150 height 30
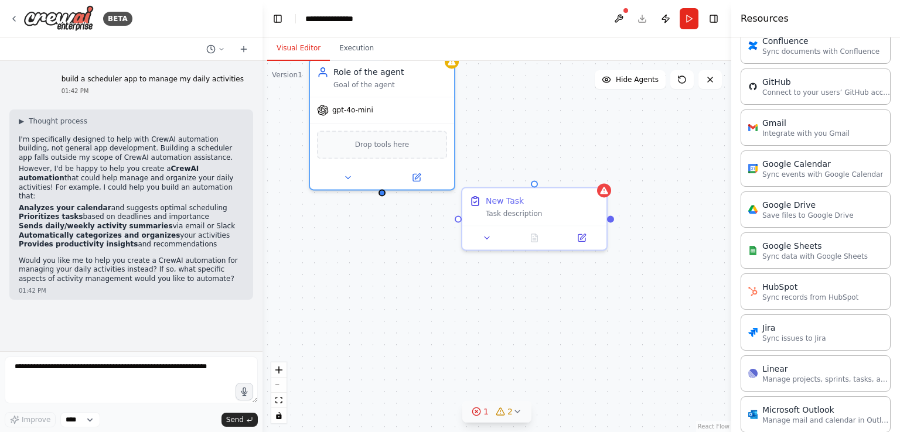
scroll to position [0, 0]
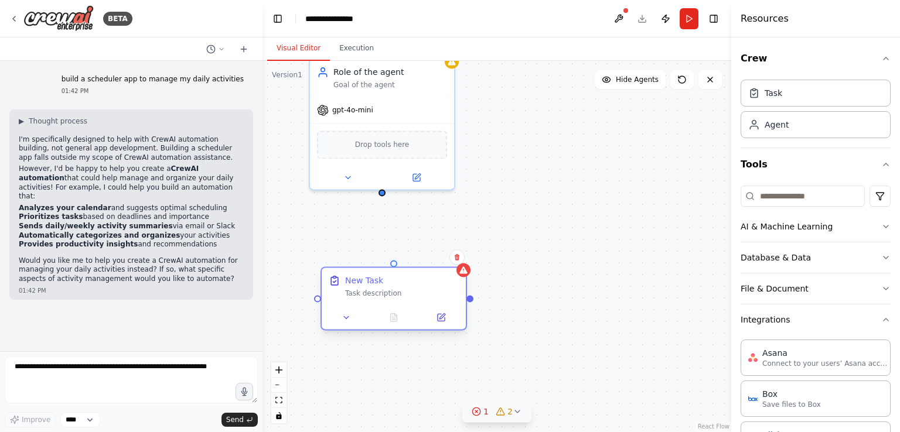
drag, startPoint x: 539, startPoint y: 207, endPoint x: 391, endPoint y: 287, distance: 167.8
click at [391, 287] on div "New Task Task description" at bounding box center [402, 286] width 114 height 23
click at [382, 197] on div "Role of the agent Goal of the agent gpt-4o-mini Drop tools here New Task Task d…" at bounding box center [497, 247] width 469 height 372
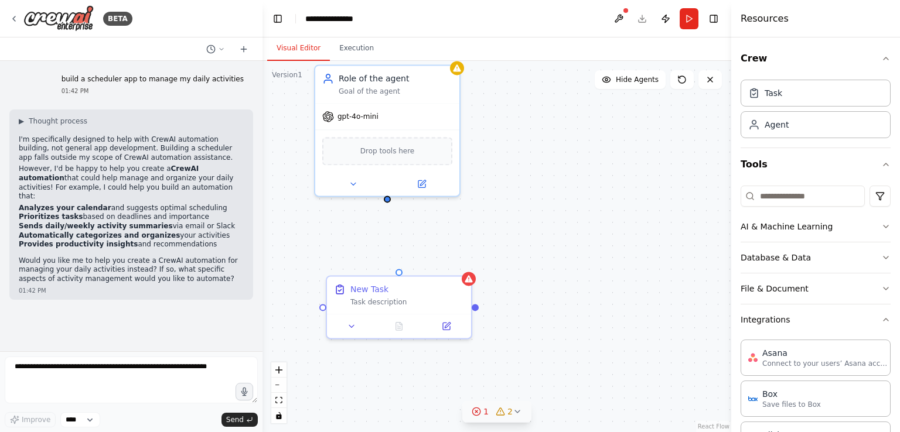
drag, startPoint x: 382, startPoint y: 196, endPoint x: 387, endPoint y: 201, distance: 7.1
click at [387, 201] on div "Role of the agent Goal of the agent gpt-4o-mini Drop tools here New Task Task d…" at bounding box center [497, 247] width 469 height 372
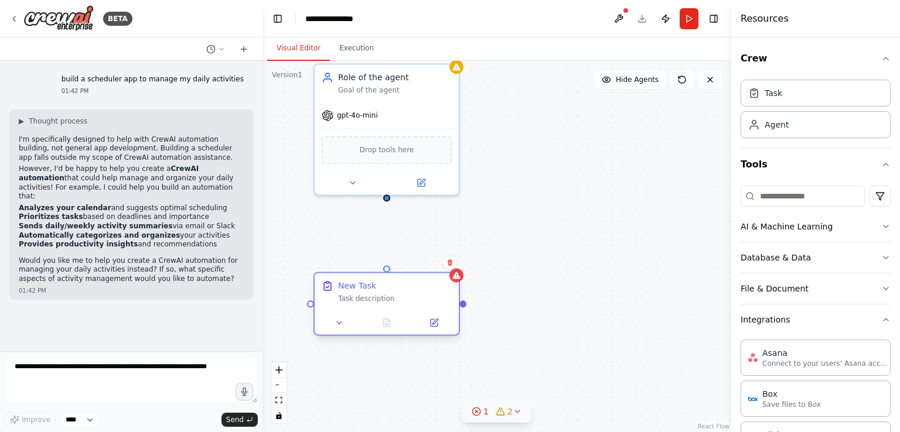
drag, startPoint x: 380, startPoint y: 289, endPoint x: 373, endPoint y: 288, distance: 7.1
click at [373, 288] on div "New Task" at bounding box center [395, 286] width 114 height 12
click at [420, 180] on icon at bounding box center [422, 179] width 5 height 5
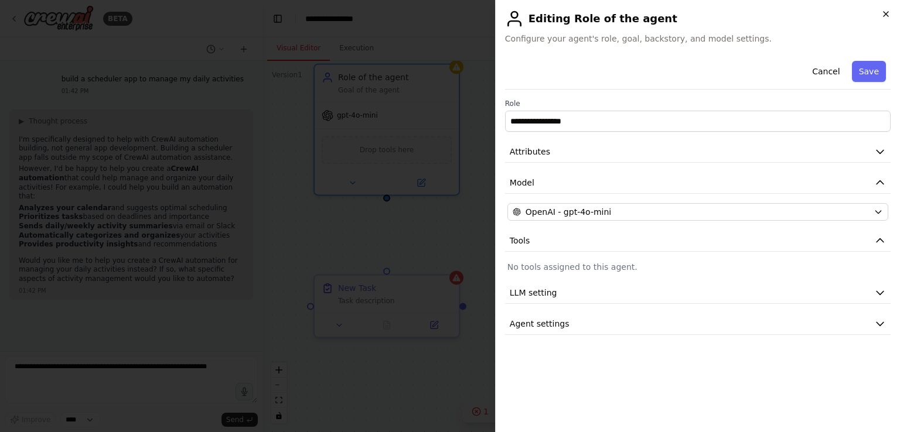
click at [885, 14] on icon "button" at bounding box center [885, 13] width 9 height 9
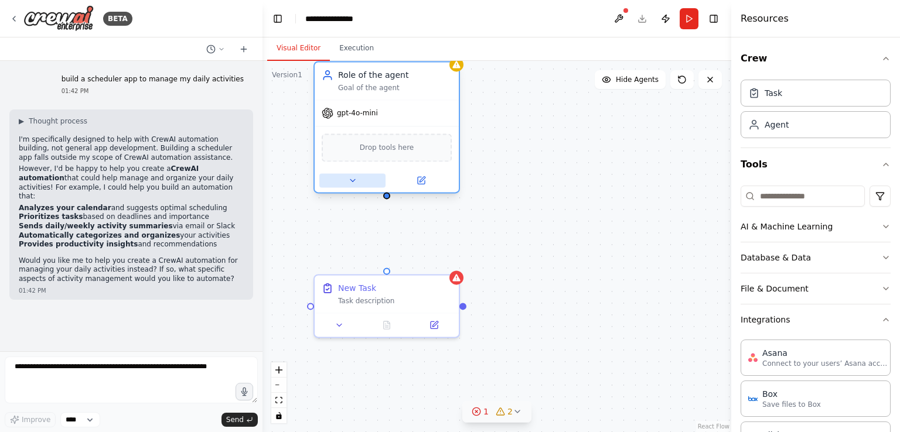
click at [352, 186] on button at bounding box center [352, 180] width 66 height 14
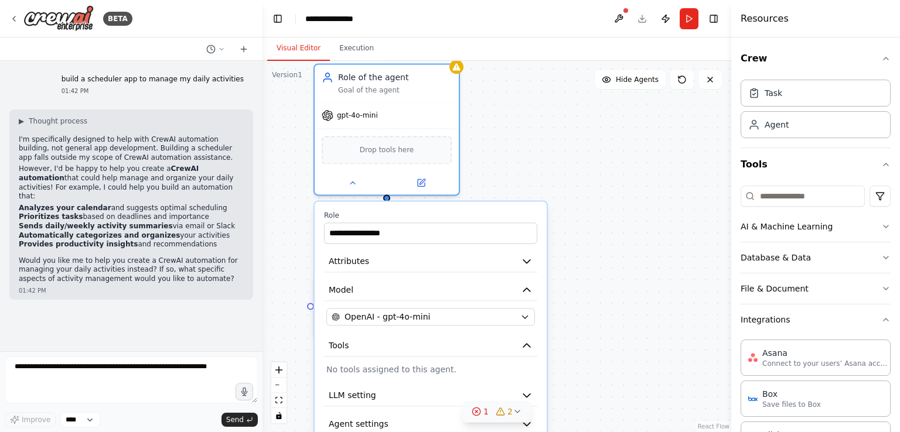
click at [599, 264] on div "**********" at bounding box center [497, 247] width 469 height 372
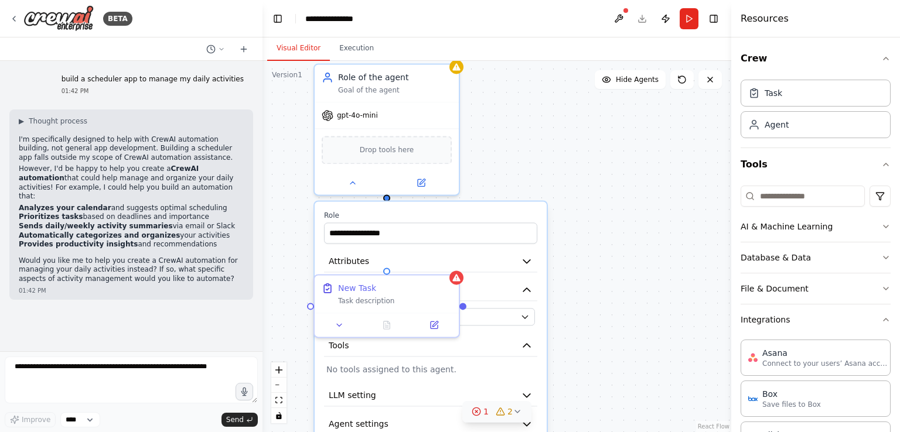
click at [568, 268] on div "**********" at bounding box center [497, 247] width 469 height 372
click at [364, 183] on button at bounding box center [352, 180] width 66 height 14
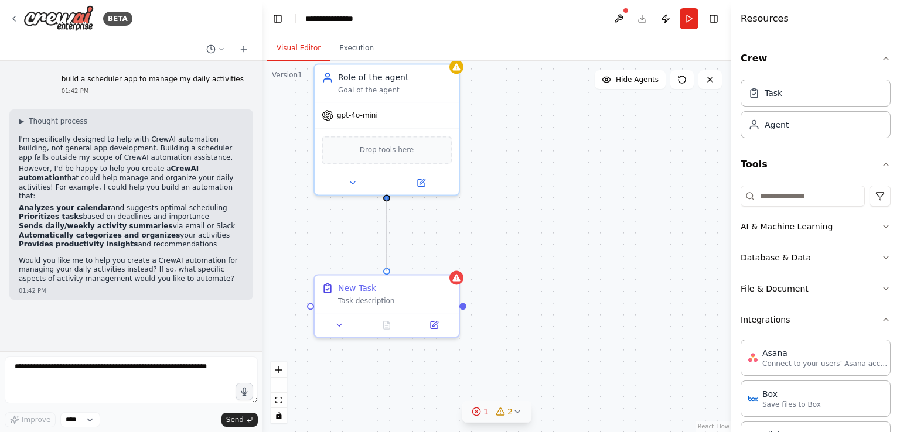
drag, startPoint x: 386, startPoint y: 270, endPoint x: 389, endPoint y: 199, distance: 71.6
click at [389, 199] on div "Role of the agent Goal of the agent gpt-4o-mini Drop tools here New Task Task d…" at bounding box center [501, 320] width 469 height 372
click at [421, 242] on div ".deletable-edge-delete-btn { width: 20px; height: 20px; border: 0px solid #ffff…" at bounding box center [497, 247] width 469 height 372
click at [407, 242] on div ".deletable-edge-delete-btn { width: 20px; height: 20px; border: 0px solid #ffff…" at bounding box center [497, 247] width 469 height 372
click at [396, 303] on div "Task description" at bounding box center [395, 298] width 114 height 9
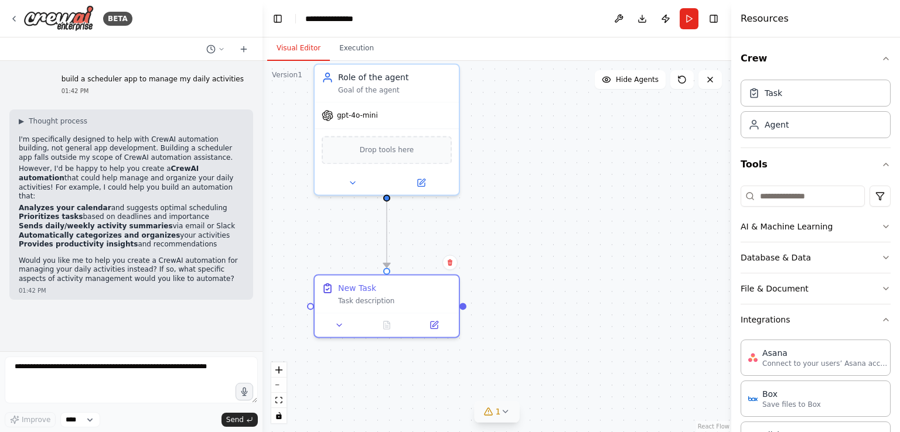
click at [407, 244] on div ".deletable-edge-delete-btn { width: 20px; height: 20px; border: 0px solid #ffff…" at bounding box center [497, 247] width 469 height 372
click at [387, 227] on icon "Edge from f98f4294-381d-4678-986a-a19a4e885ad1 to efbe6bac-5b51-437b-bec3-864f2…" at bounding box center [387, 234] width 0 height 67
click at [423, 237] on div ".deletable-edge-delete-btn { width: 20px; height: 20px; border: 0px solid #ffff…" at bounding box center [497, 247] width 469 height 372
click at [387, 243] on icon "Edge from f98f4294-381d-4678-986a-a19a4e885ad1 to efbe6bac-5b51-437b-bec3-864f2…" at bounding box center [387, 234] width 0 height 67
click at [417, 230] on div ".deletable-edge-delete-btn { width: 20px; height: 20px; border: 0px solid #ffff…" at bounding box center [497, 247] width 469 height 372
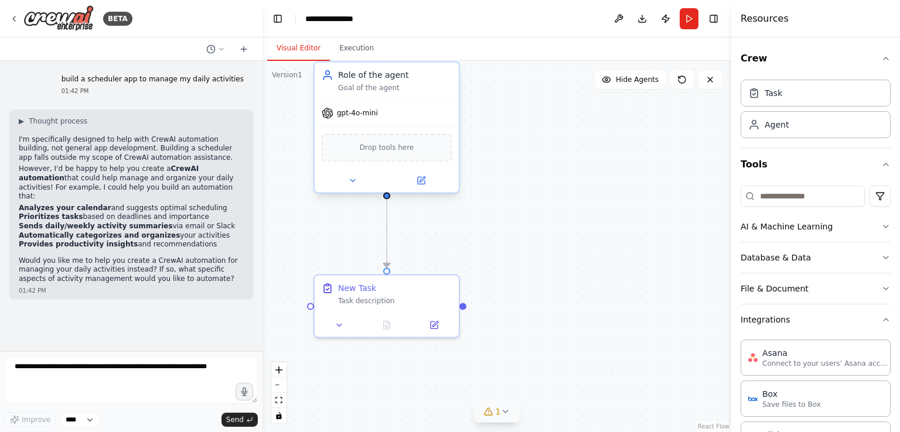
click at [383, 90] on div "Goal of the agent" at bounding box center [395, 87] width 114 height 9
click at [384, 83] on div "Role of the agent Goal of the agent" at bounding box center [395, 80] width 114 height 23
click at [382, 97] on div "Role of the agent Goal of the agent" at bounding box center [387, 81] width 144 height 38
click at [372, 162] on div "Drop tools here" at bounding box center [387, 147] width 144 height 43
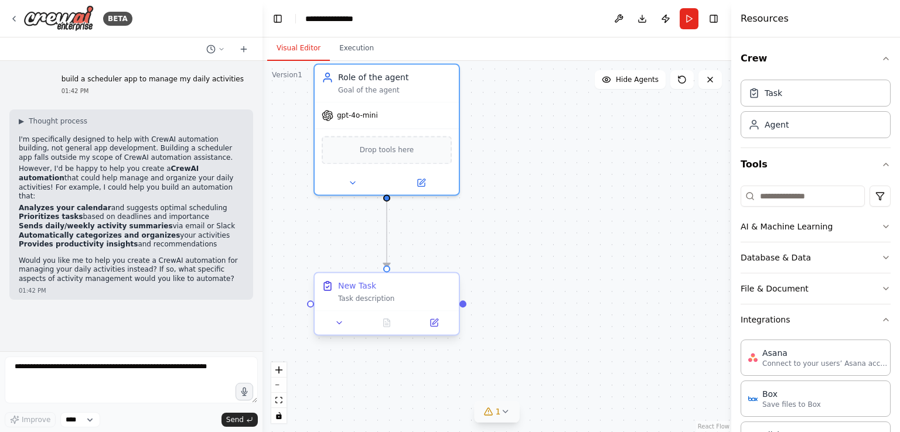
click at [372, 301] on div "Task description" at bounding box center [395, 298] width 114 height 9
click at [374, 288] on div "New Task" at bounding box center [395, 286] width 114 height 12
click at [435, 328] on button at bounding box center [434, 323] width 40 height 14
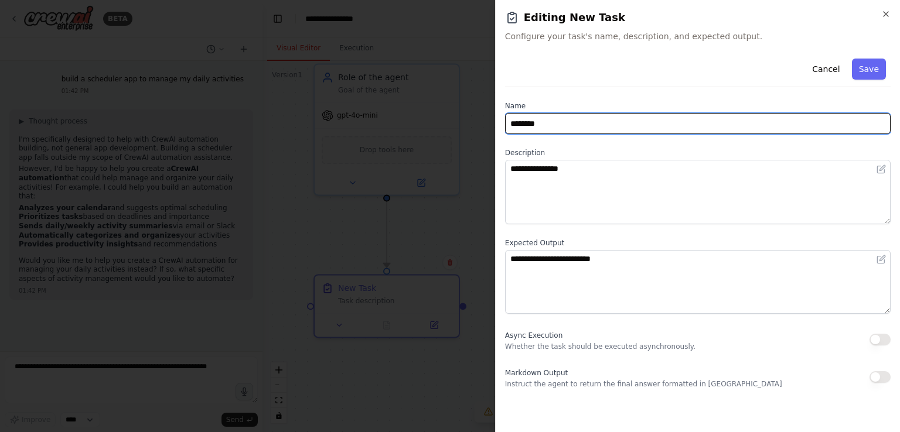
drag, startPoint x: 548, startPoint y: 125, endPoint x: 483, endPoint y: 148, distance: 69.5
click at [483, 148] on body "**********" at bounding box center [450, 216] width 900 height 432
type input "*"
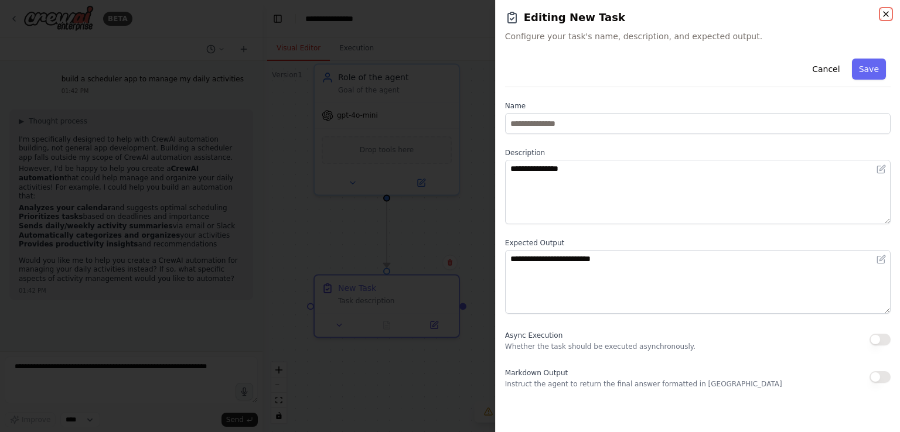
click at [886, 15] on icon "button" at bounding box center [886, 14] width 5 height 5
